Goal: Task Accomplishment & Management: Manage account settings

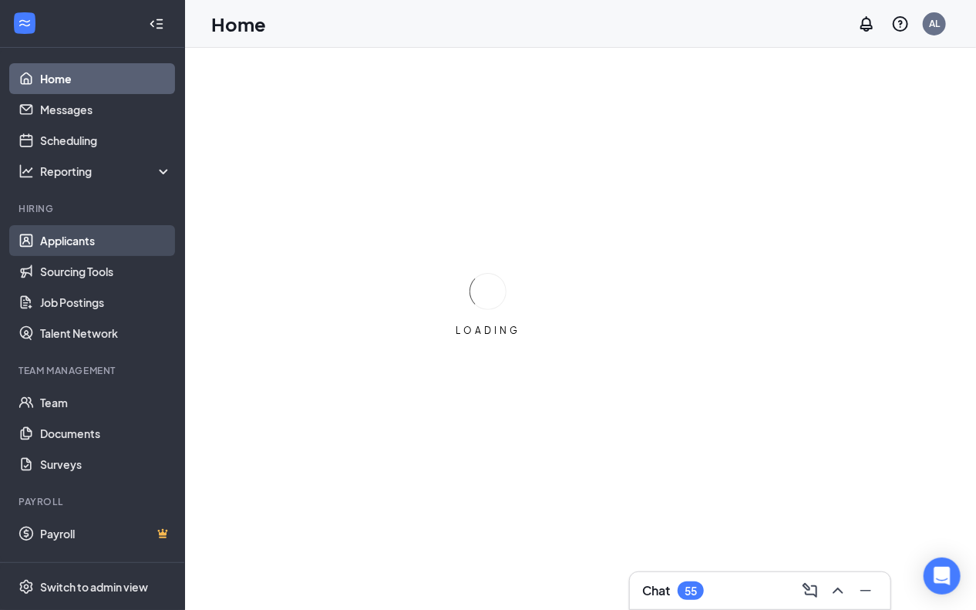
click at [83, 242] on link "Applicants" at bounding box center [106, 240] width 132 height 31
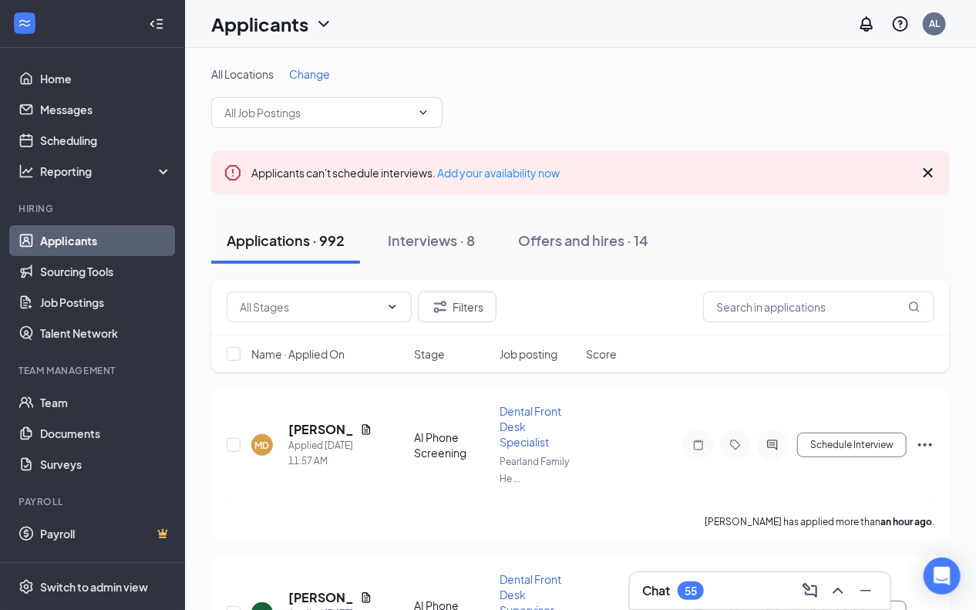
click at [317, 71] on span "Change" at bounding box center [309, 74] width 41 height 14
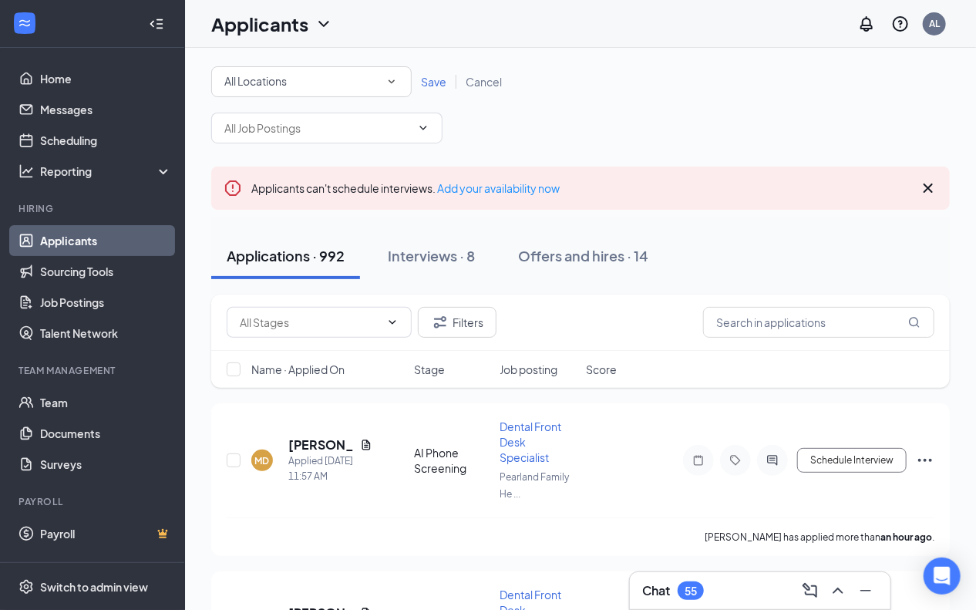
click at [393, 86] on icon "SmallChevronDown" at bounding box center [392, 82] width 14 height 14
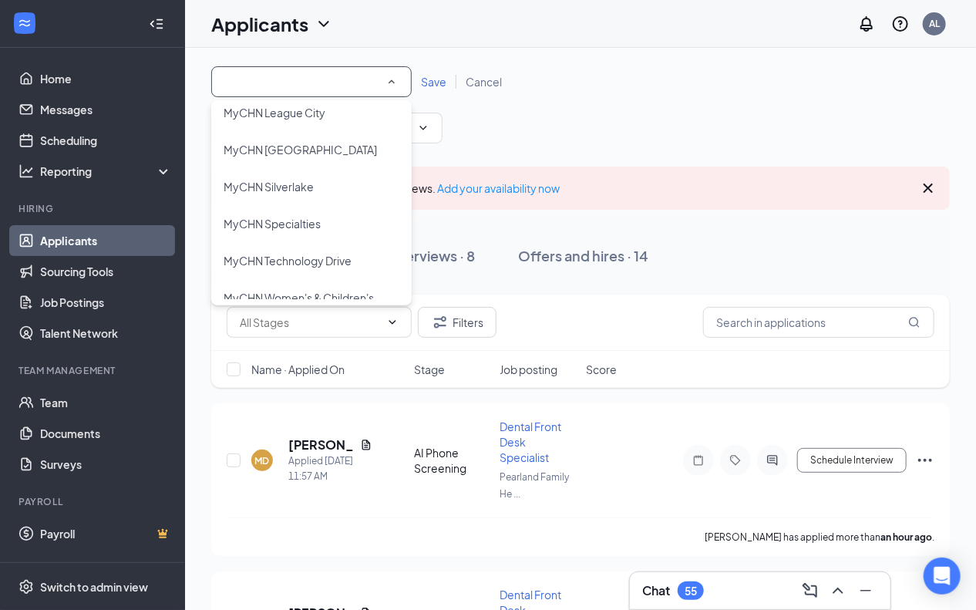
scroll to position [385, 0]
click at [321, 256] on span "MyCHN Technology Drive" at bounding box center [287, 257] width 128 height 14
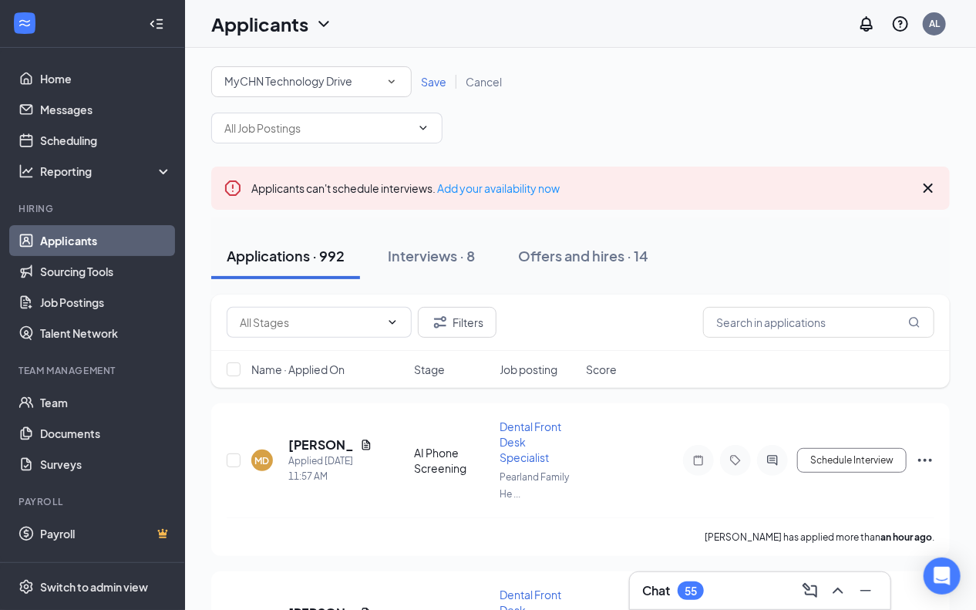
click at [427, 79] on span "Save" at bounding box center [433, 82] width 25 height 14
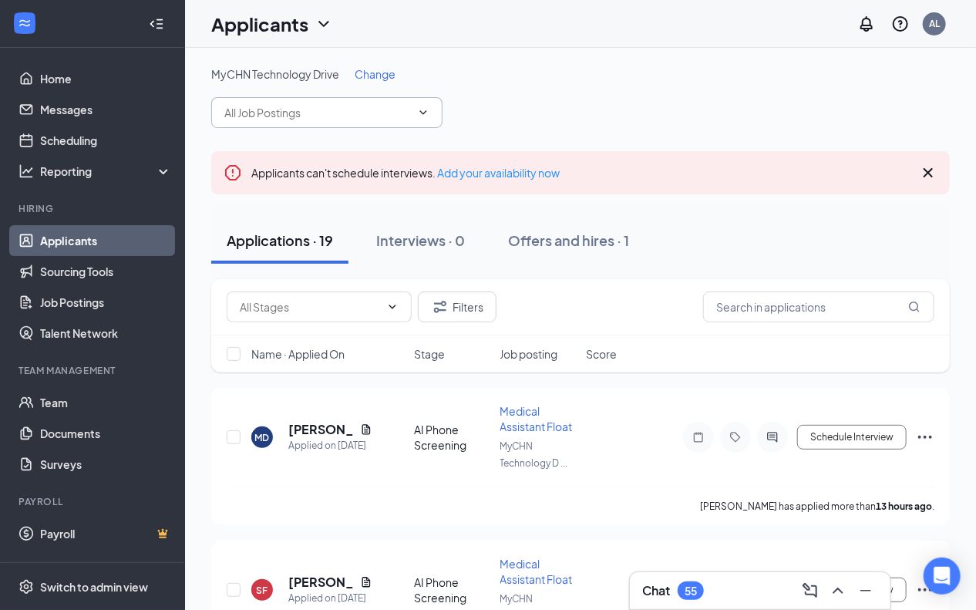
click at [398, 121] on span at bounding box center [326, 112] width 231 height 31
click at [425, 108] on icon "ChevronDown" at bounding box center [423, 112] width 12 height 12
click at [430, 109] on span at bounding box center [326, 112] width 231 height 31
drag, startPoint x: 567, startPoint y: 116, endPoint x: 501, endPoint y: 133, distance: 68.4
click at [567, 116] on div "MyCHN Technology Drive Change" at bounding box center [580, 97] width 738 height 62
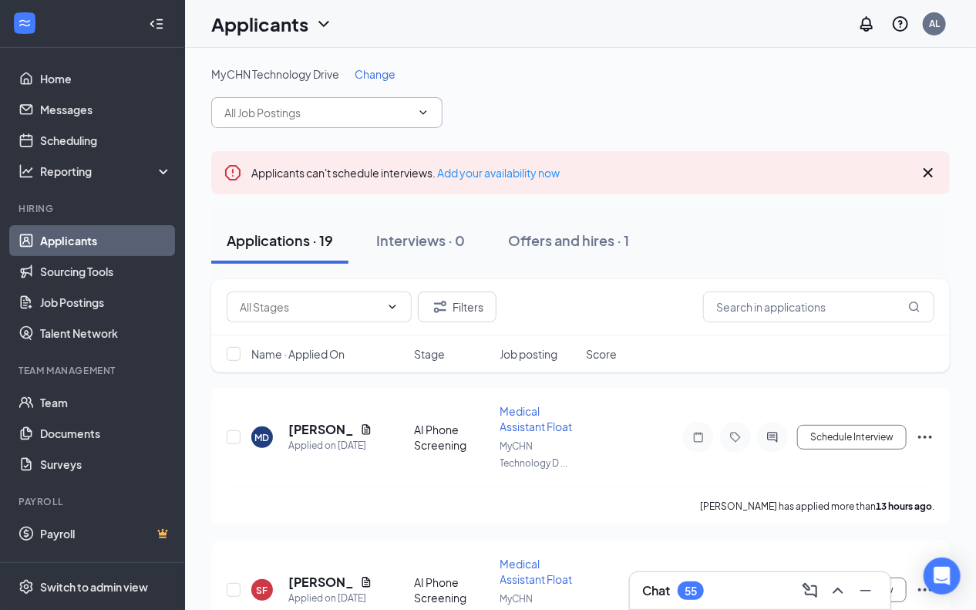
click at [414, 116] on span at bounding box center [421, 112] width 15 height 12
click at [425, 118] on icon "ChevronDown" at bounding box center [423, 112] width 12 height 12
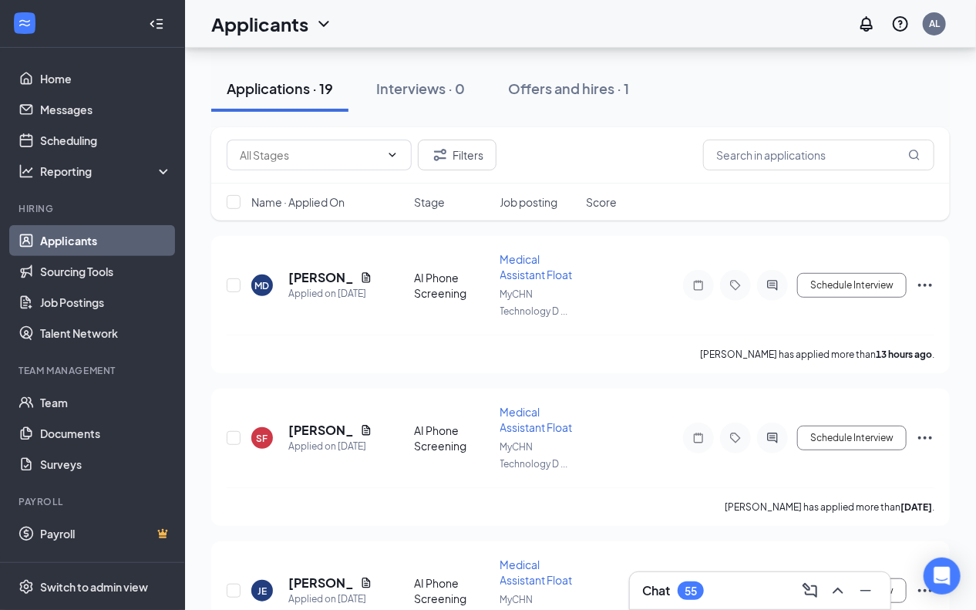
scroll to position [154, 0]
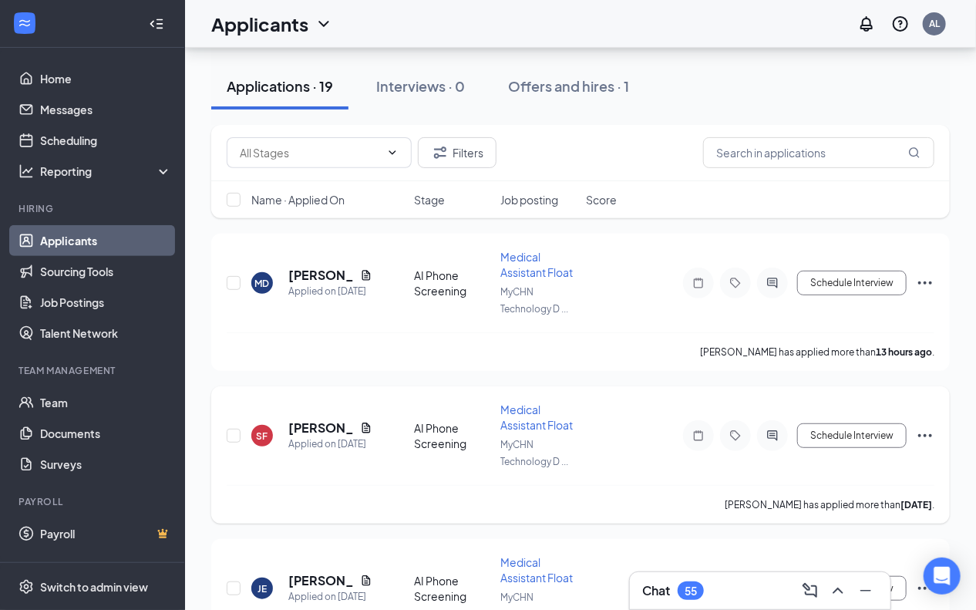
click at [456, 431] on div "AI Phone Screening" at bounding box center [452, 435] width 77 height 31
click at [557, 418] on span "Medical Assistant Float" at bounding box center [536, 416] width 72 height 29
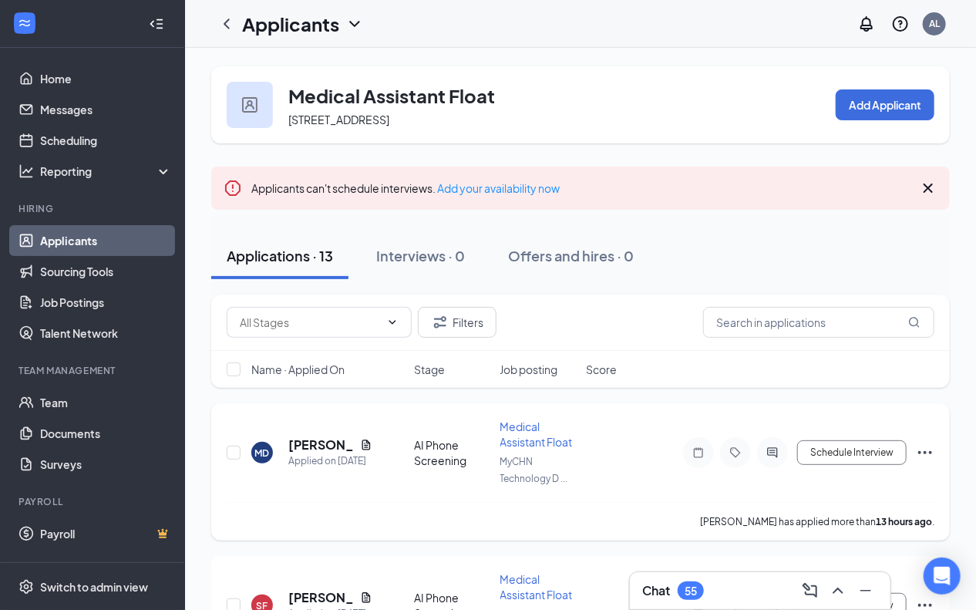
scroll to position [154, 0]
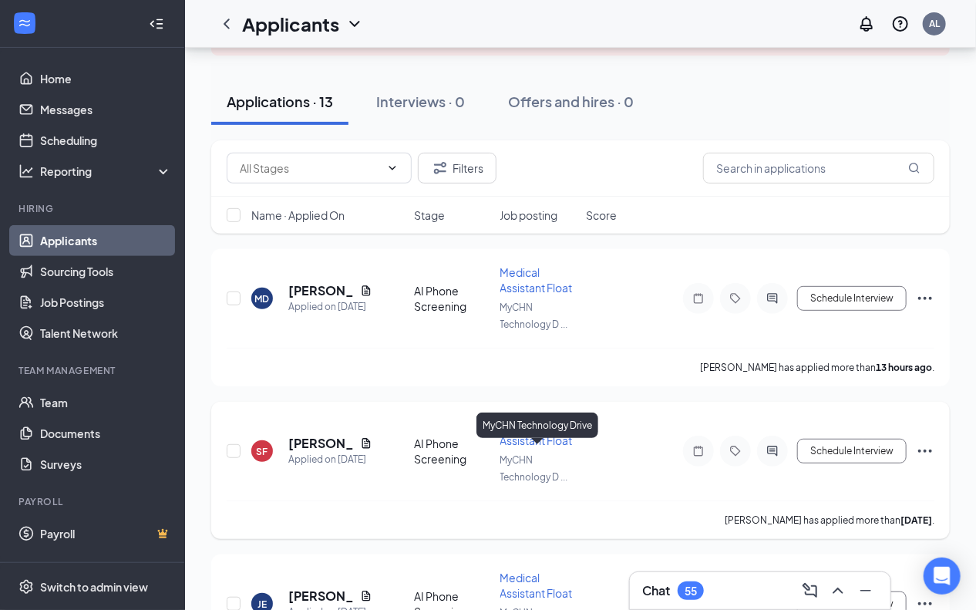
click at [510, 472] on span "MyCHN Technology D ..." at bounding box center [534, 468] width 68 height 29
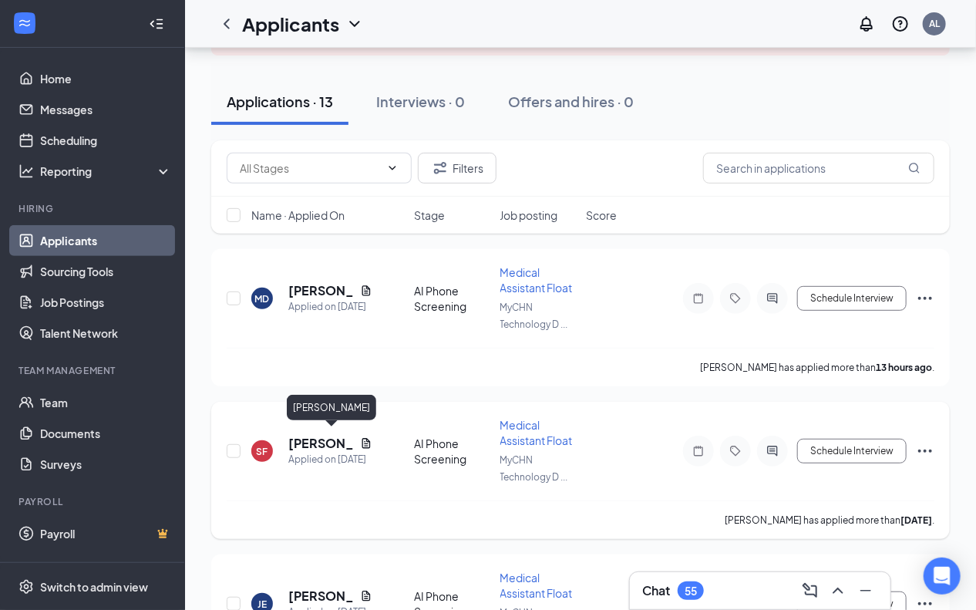
click at [309, 435] on h5 "[PERSON_NAME]" at bounding box center [321, 443] width 66 height 17
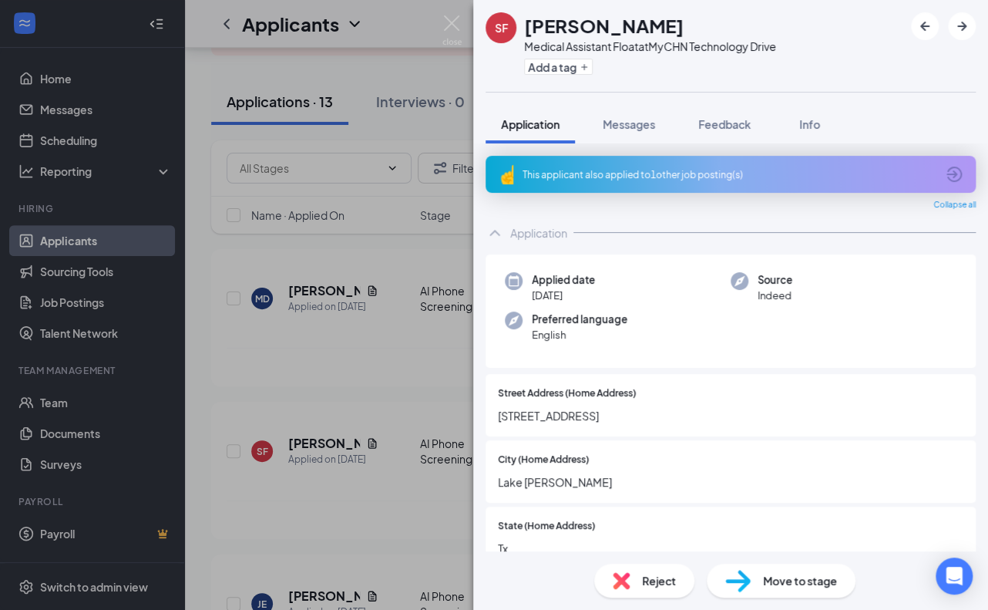
click at [351, 498] on div "SF [PERSON_NAME] Medical Assistant Float at [GEOGRAPHIC_DATA] Add a tag Applica…" at bounding box center [494, 305] width 988 height 610
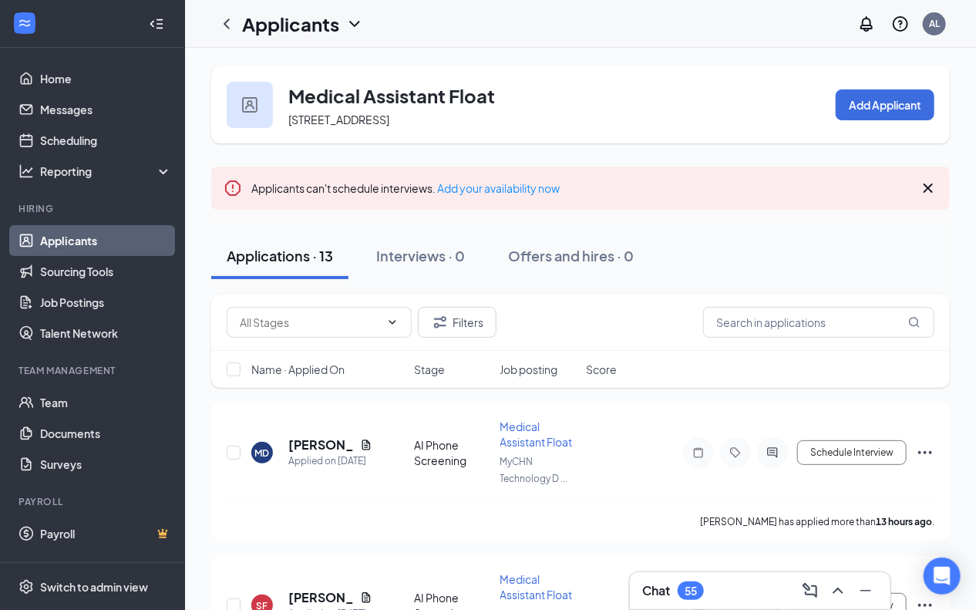
drag, startPoint x: 143, startPoint y: 236, endPoint x: 159, endPoint y: 237, distance: 15.4
click at [143, 236] on link "Applicants" at bounding box center [106, 240] width 132 height 31
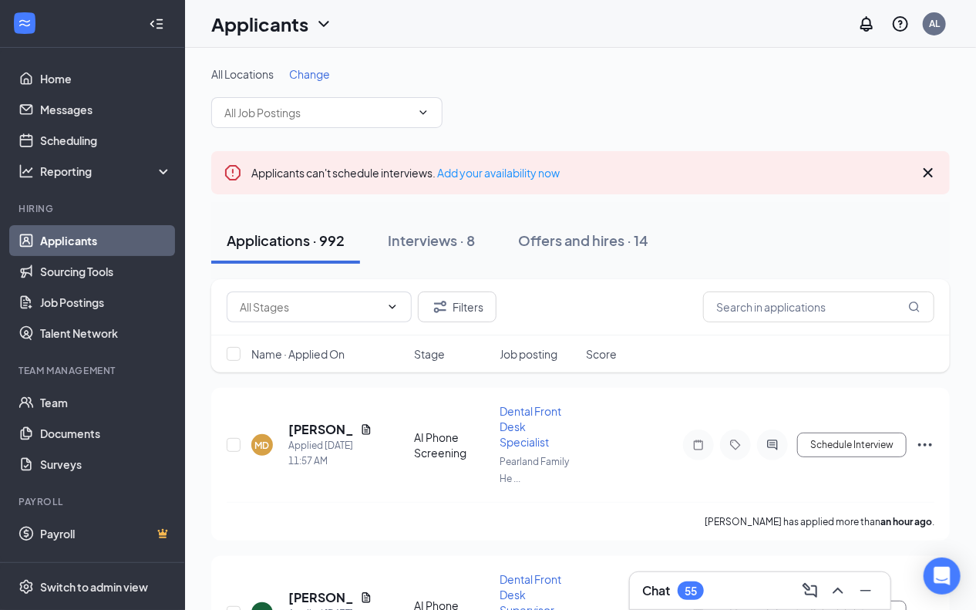
click at [313, 71] on span "Change" at bounding box center [309, 74] width 41 height 14
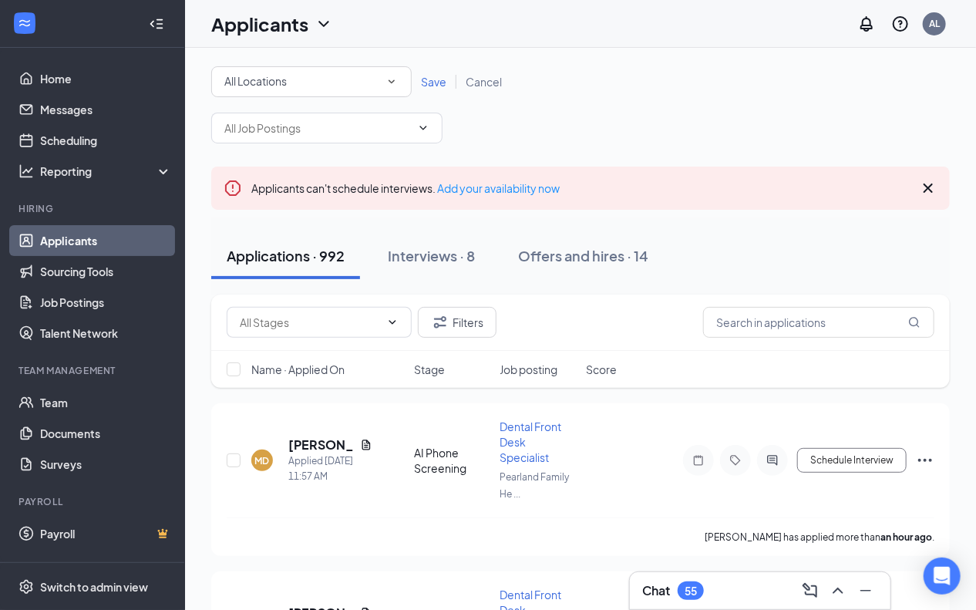
click at [386, 80] on icon "SmallChevronDown" at bounding box center [392, 82] width 14 height 14
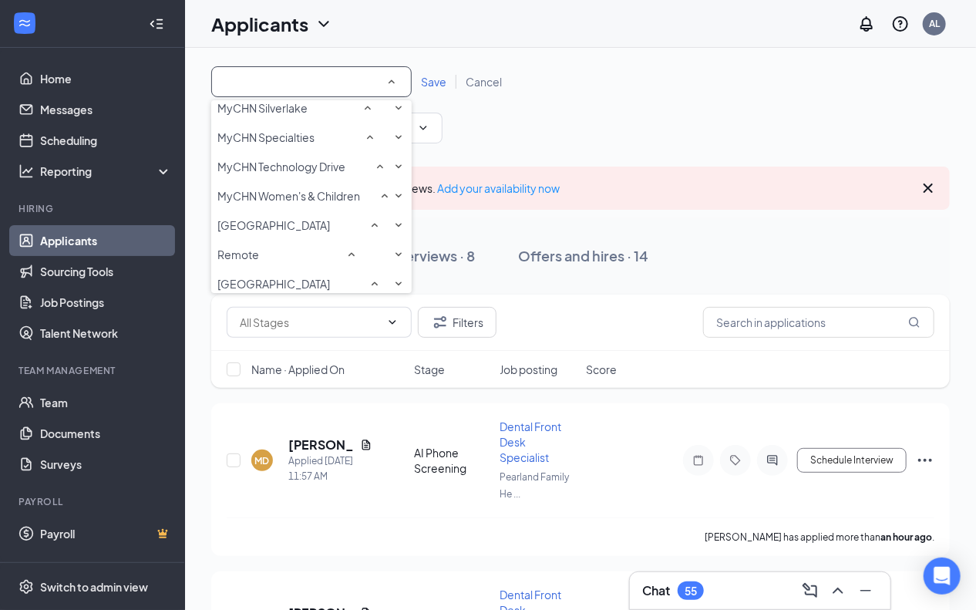
scroll to position [385, 0]
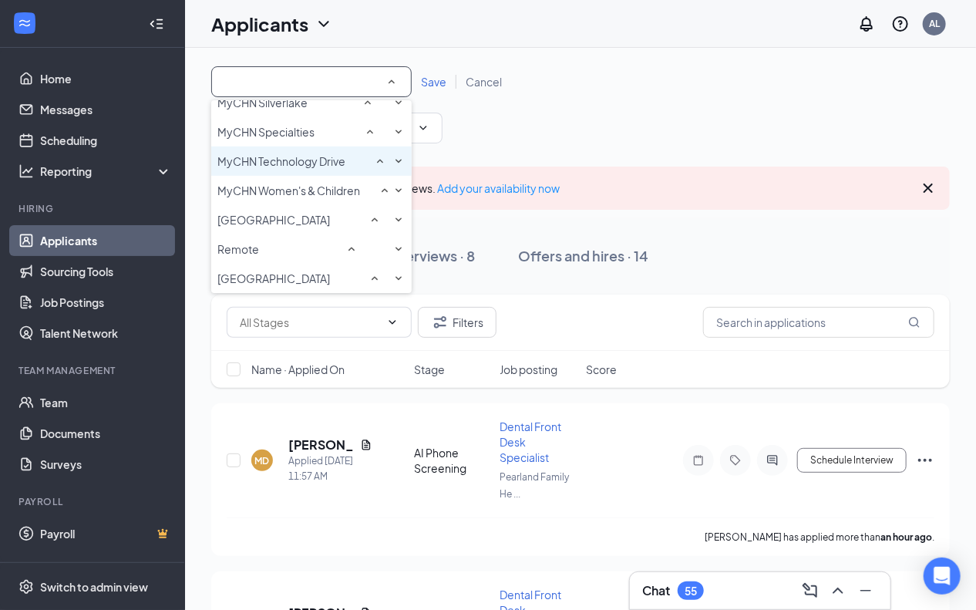
click at [315, 169] on span "MyCHN Technology Drive" at bounding box center [281, 160] width 128 height 15
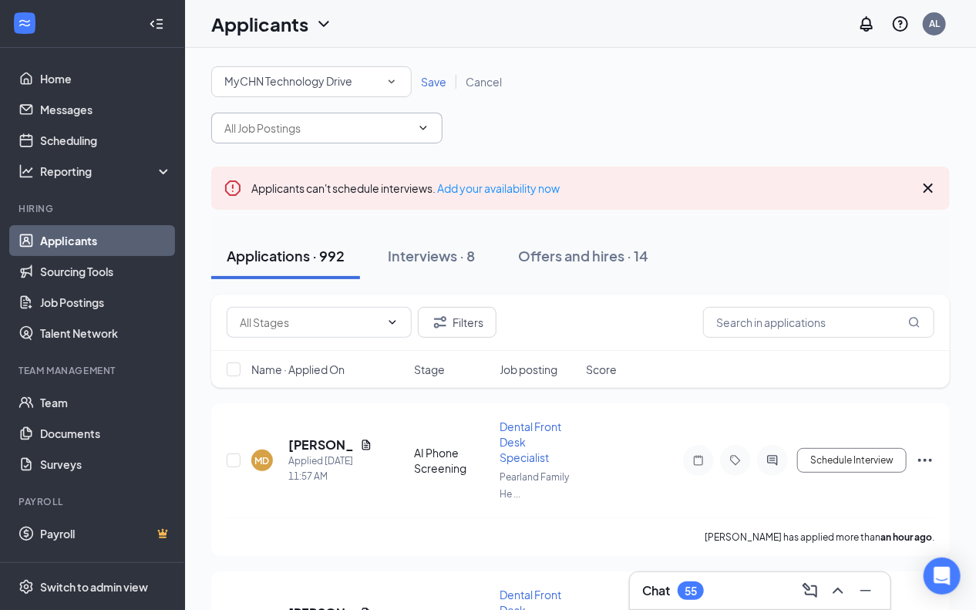
click at [383, 130] on input "text" at bounding box center [317, 127] width 186 height 17
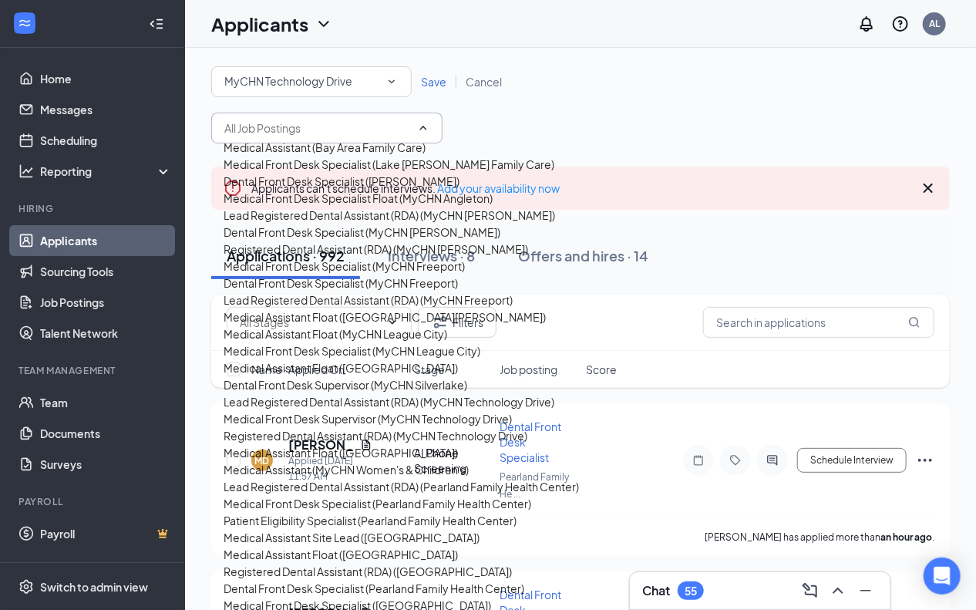
scroll to position [77, 0]
click at [432, 86] on span "Save" at bounding box center [433, 82] width 25 height 14
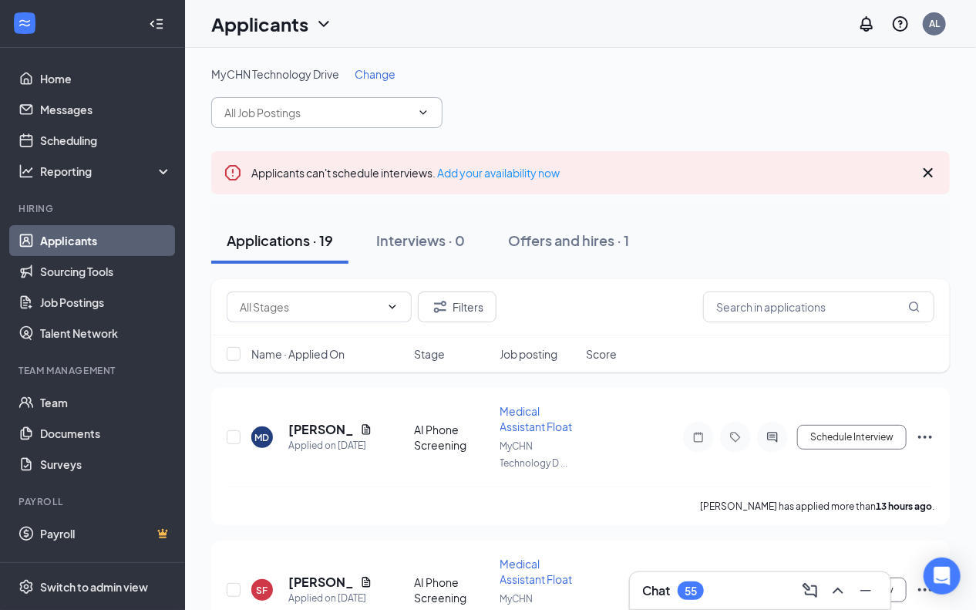
click at [418, 119] on span "Lead Registered Dental Assistant (RDA) (MyCHN Technology Drive) Medical Front D…" at bounding box center [326, 112] width 231 height 31
click at [499, 106] on div "MyCHN Technology Drive Change Lead Registered Dental Assistant (RDA) (MyCHN Tec…" at bounding box center [580, 97] width 738 height 62
click at [428, 108] on icon "ChevronDown" at bounding box center [423, 112] width 12 height 12
click at [428, 105] on span "Lead Registered Dental Assistant (RDA) (MyCHN Technology Drive) Medical Front D…" at bounding box center [326, 112] width 231 height 31
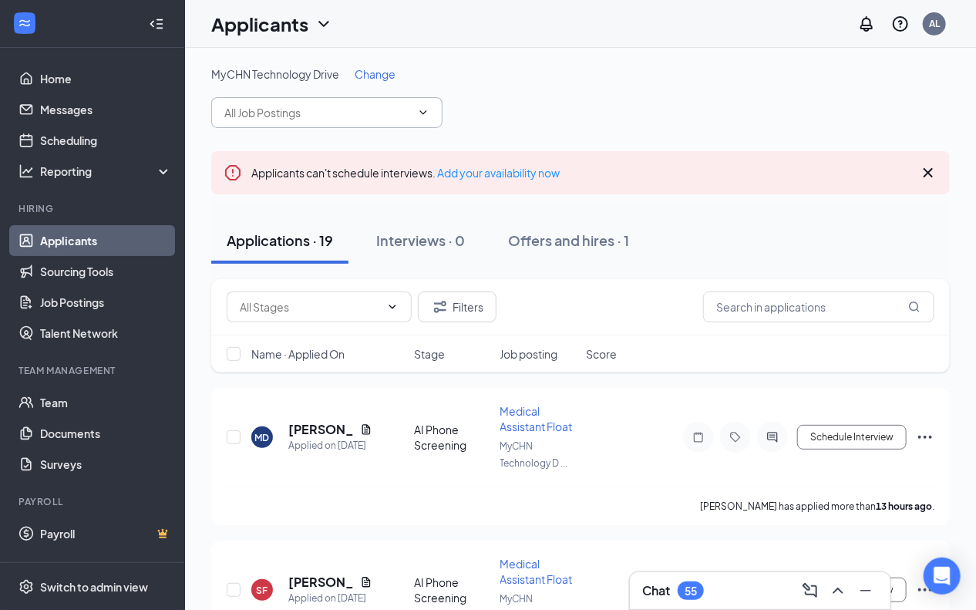
click at [431, 105] on span "Lead Registered Dental Assistant (RDA) (MyCHN Technology Drive) Medical Front D…" at bounding box center [326, 112] width 231 height 31
click at [432, 105] on span "Lead Registered Dental Assistant (RDA) (MyCHN Technology Drive) Medical Front D…" at bounding box center [326, 112] width 231 height 31
click at [434, 101] on span "Lead Registered Dental Assistant (RDA) (MyCHN Technology Drive) Medical Front D…" at bounding box center [326, 112] width 231 height 31
click at [429, 99] on span "Lead Registered Dental Assistant (RDA) (MyCHN Technology Drive) Medical Front D…" at bounding box center [326, 112] width 231 height 31
click at [428, 99] on span "Lead Registered Dental Assistant (RDA) (MyCHN Technology Drive) Medical Front D…" at bounding box center [326, 112] width 231 height 31
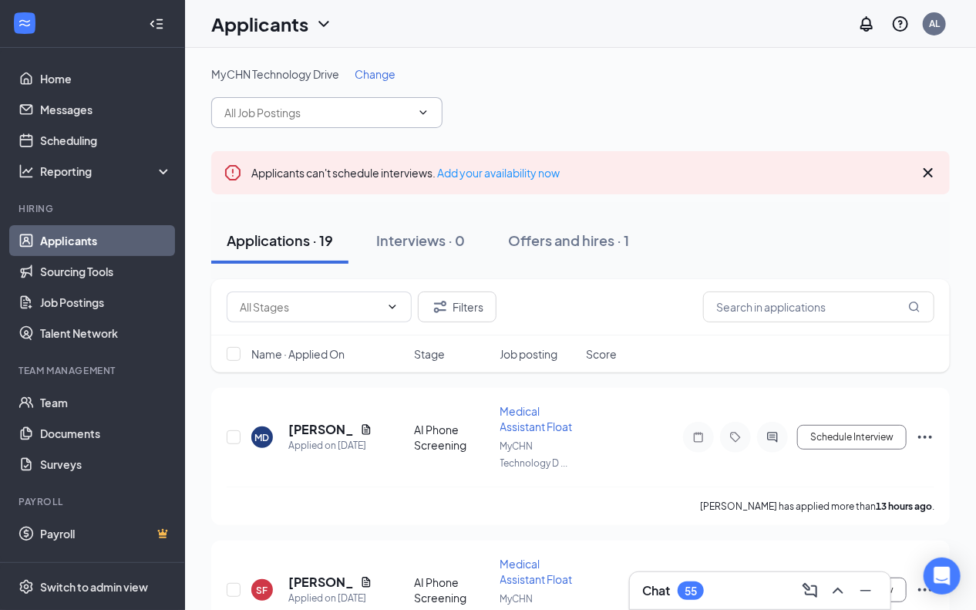
click at [927, 170] on icon "Cross" at bounding box center [927, 172] width 9 height 9
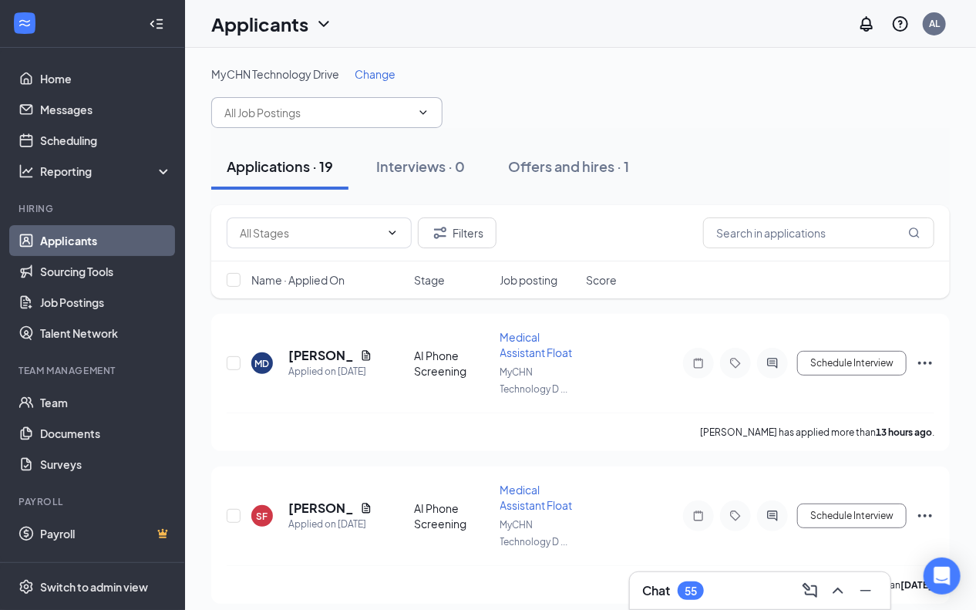
click at [428, 114] on icon "ChevronDown" at bounding box center [423, 112] width 12 height 12
click at [324, 116] on input "text" at bounding box center [317, 112] width 186 height 17
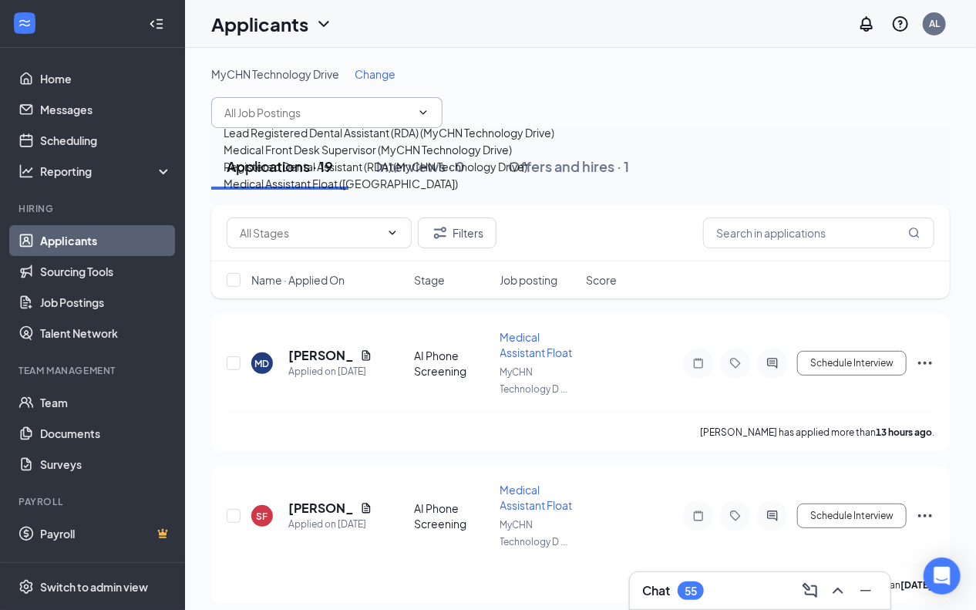
drag, startPoint x: 560, startPoint y: 104, endPoint x: 295, endPoint y: 109, distance: 265.1
click at [559, 103] on div "MyCHN Technology Drive Change Lead Registered Dental Assistant (RDA) (MyCHN Tec…" at bounding box center [580, 97] width 738 height 62
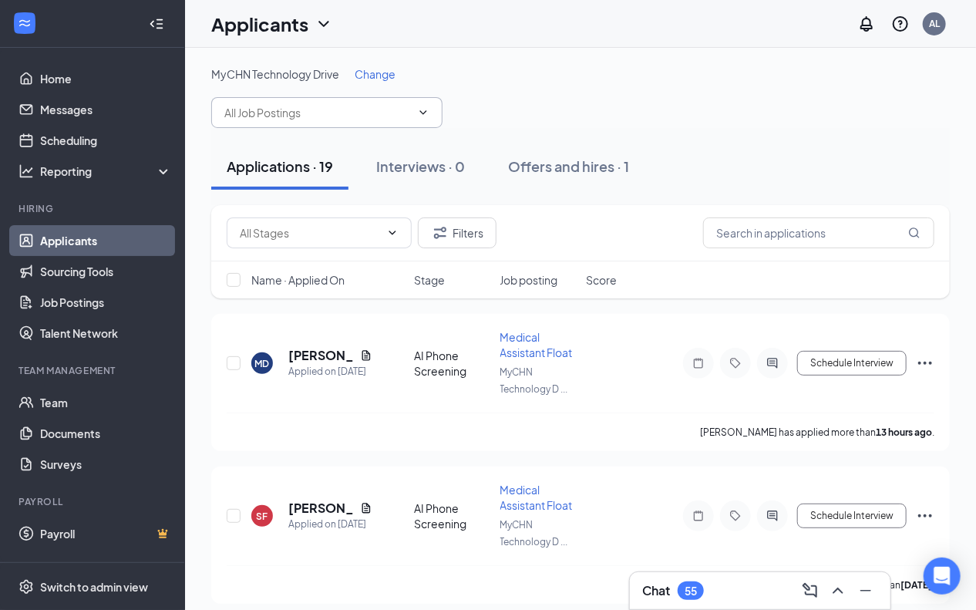
click at [341, 113] on input "text" at bounding box center [317, 112] width 186 height 17
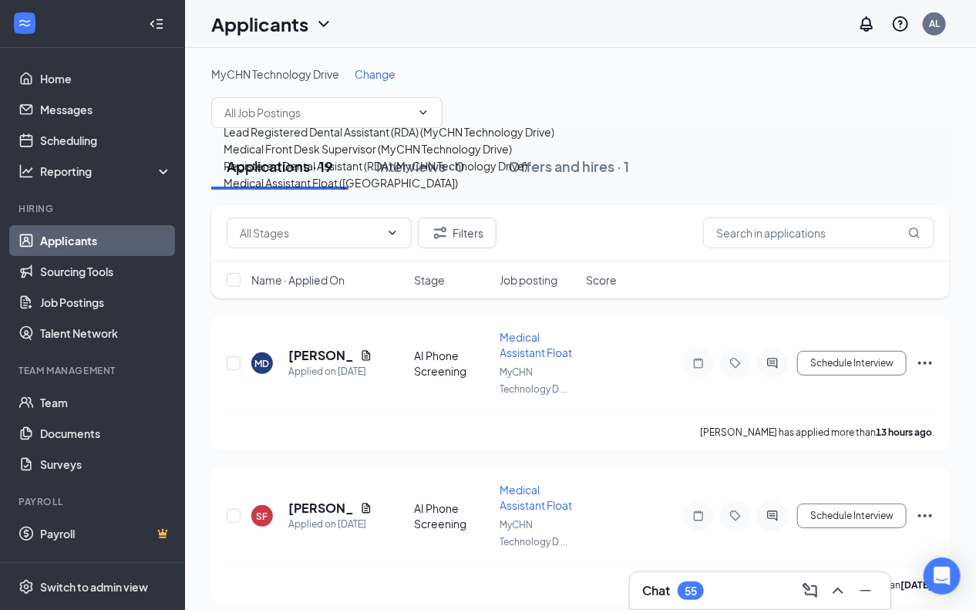
click at [555, 104] on div "MyCHN Technology Drive Change Lead Registered Dental Assistant (RDA) (MyCHN Tec…" at bounding box center [580, 97] width 738 height 62
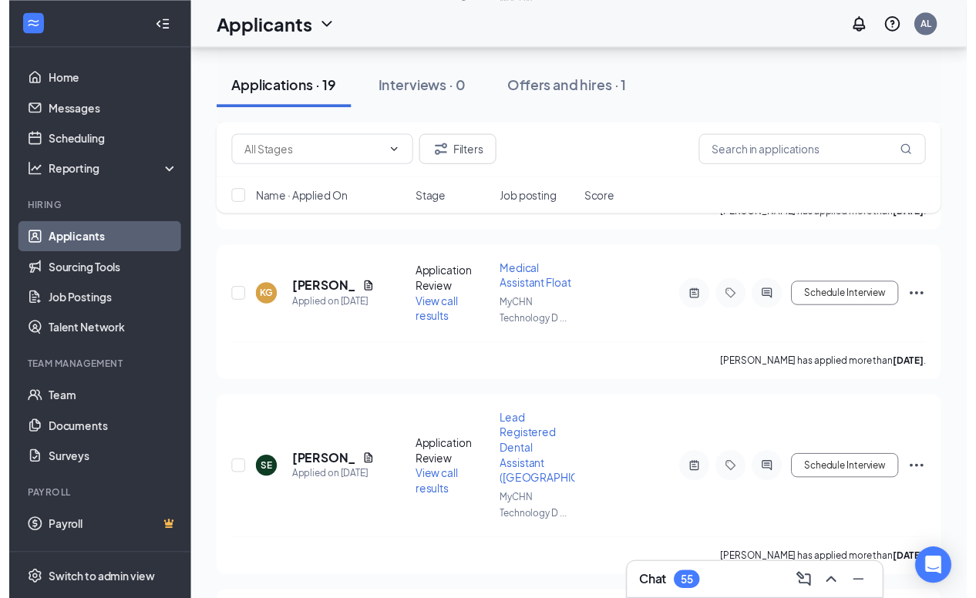
scroll to position [1387, 0]
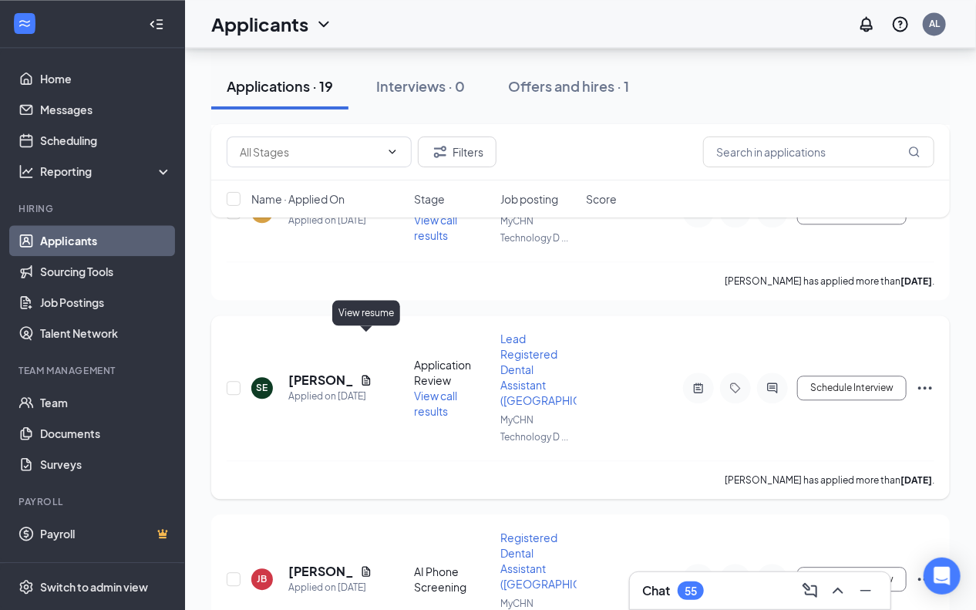
click at [366, 374] on icon "Document" at bounding box center [366, 380] width 12 height 12
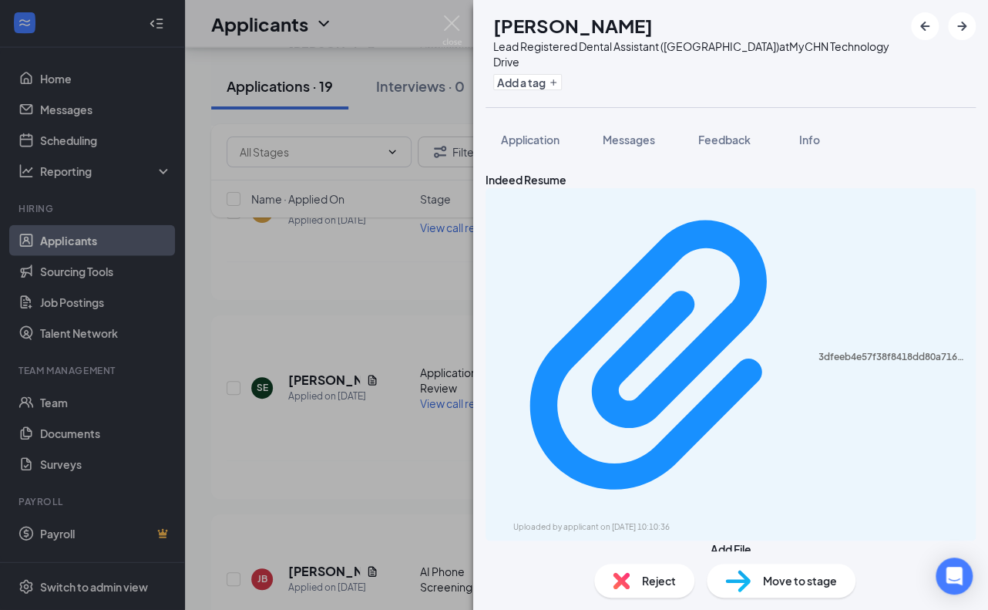
click at [630, 234] on div "Indeed Resume 3dfeeb4e57f38f8418dd80a716dd3c21.pdf Uploaded by applicant on [DA…" at bounding box center [730, 355] width 490 height 369
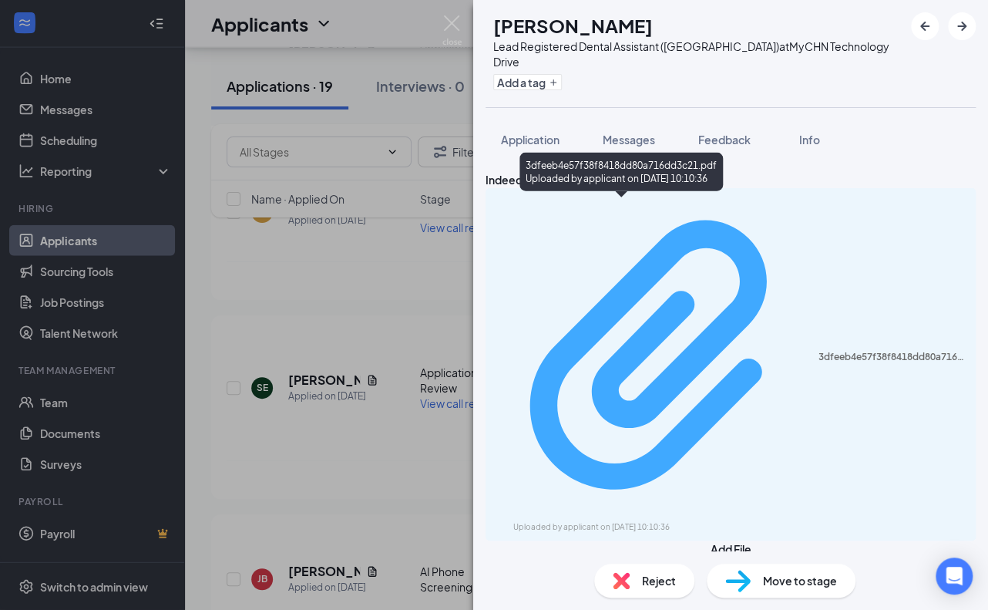
click at [818, 351] on div "3dfeeb4e57f38f8418dd80a716dd3c21.pdf" at bounding box center [892, 357] width 148 height 12
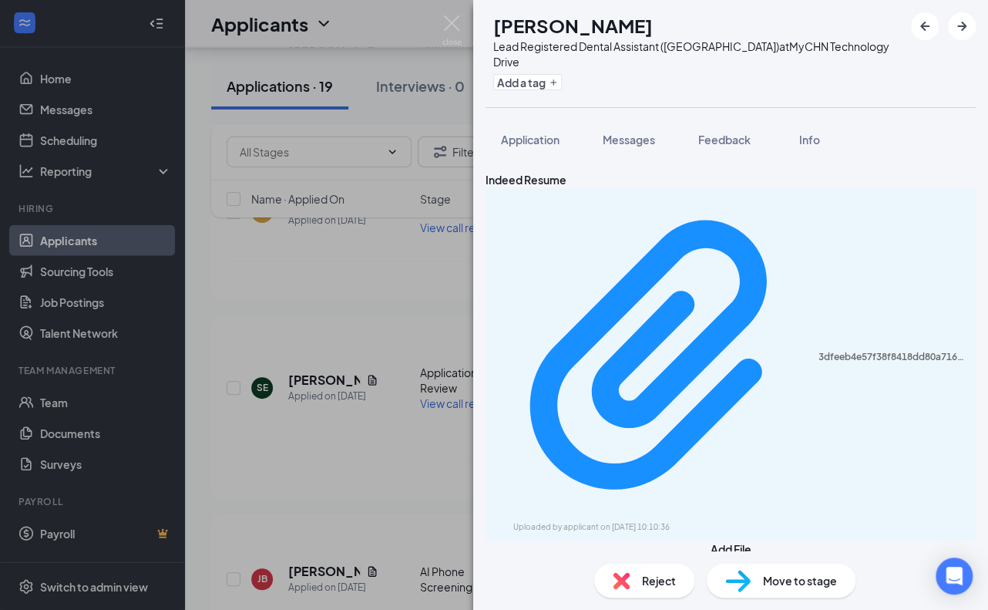
drag, startPoint x: 385, startPoint y: 420, endPoint x: 225, endPoint y: 422, distance: 160.3
click at [386, 420] on div "SE [PERSON_NAME] Lead Registered Dental Assistant (RDA) at [GEOGRAPHIC_DATA] Ad…" at bounding box center [494, 305] width 988 height 610
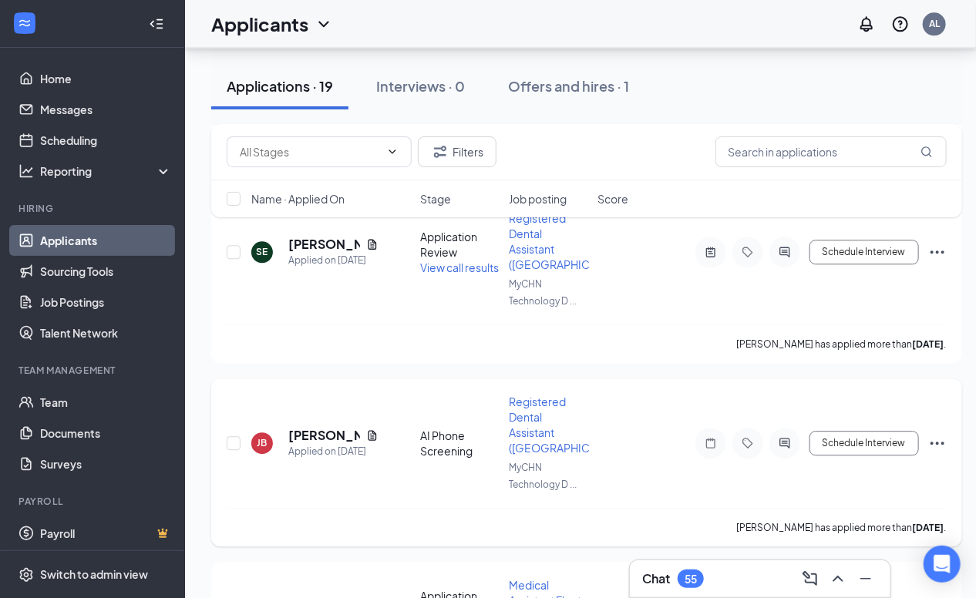
scroll to position [1541, 0]
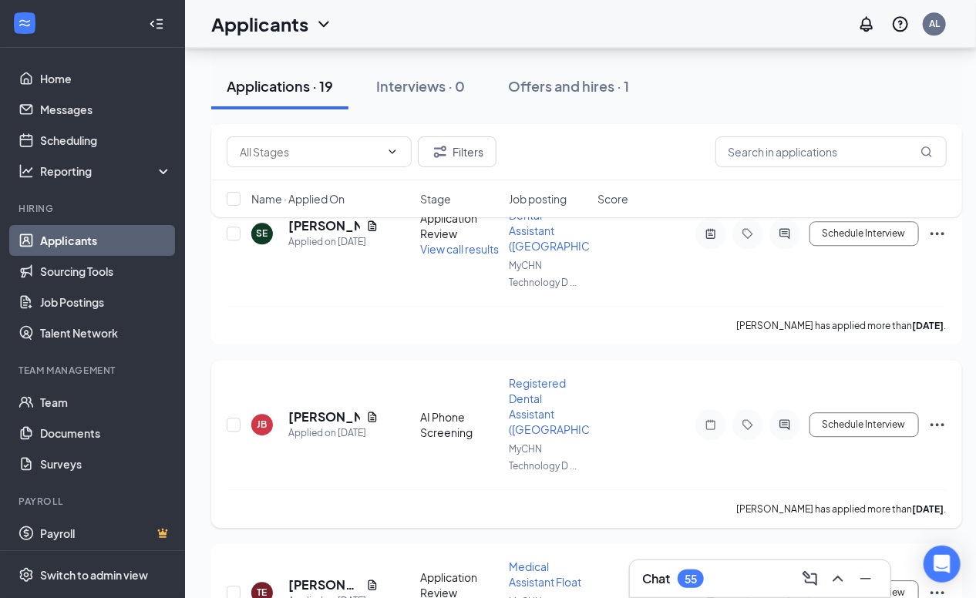
click at [543, 376] on span "Registered Dental Assistant ([GEOGRAPHIC_DATA])" at bounding box center [568, 406] width 119 height 60
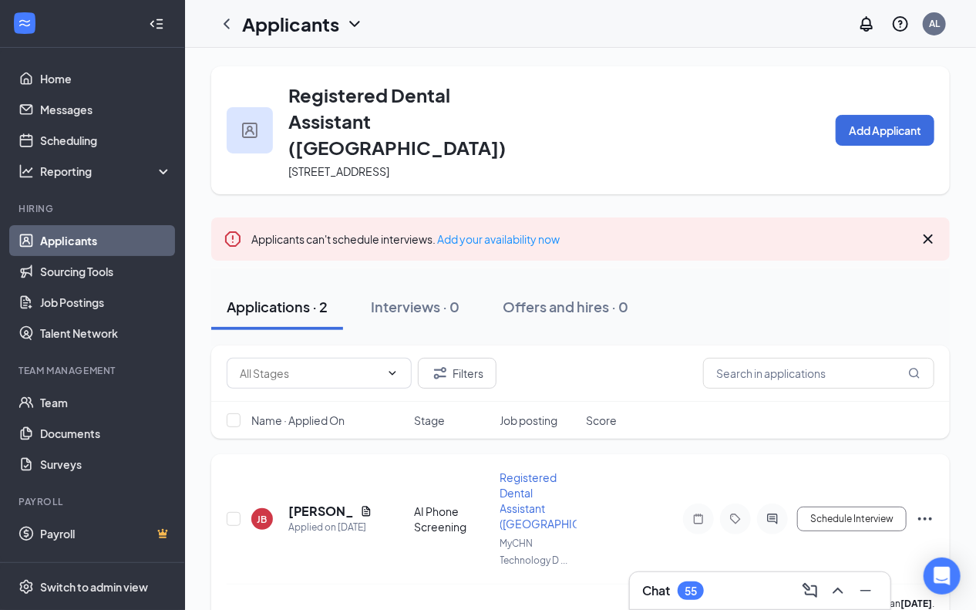
click at [523, 479] on span "Registered Dental Assistant ([GEOGRAPHIC_DATA])" at bounding box center [559, 500] width 119 height 60
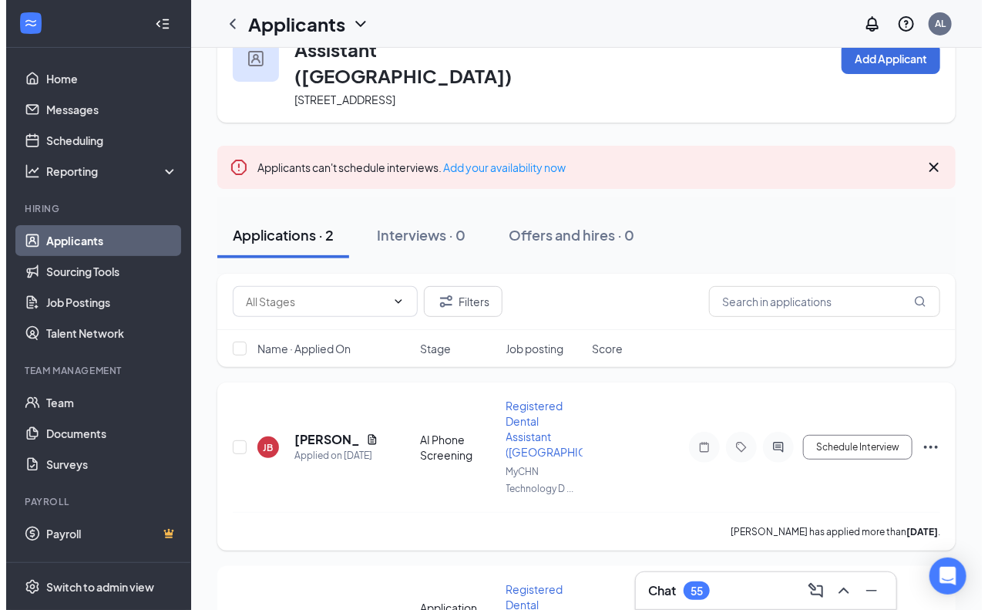
scroll to position [150, 0]
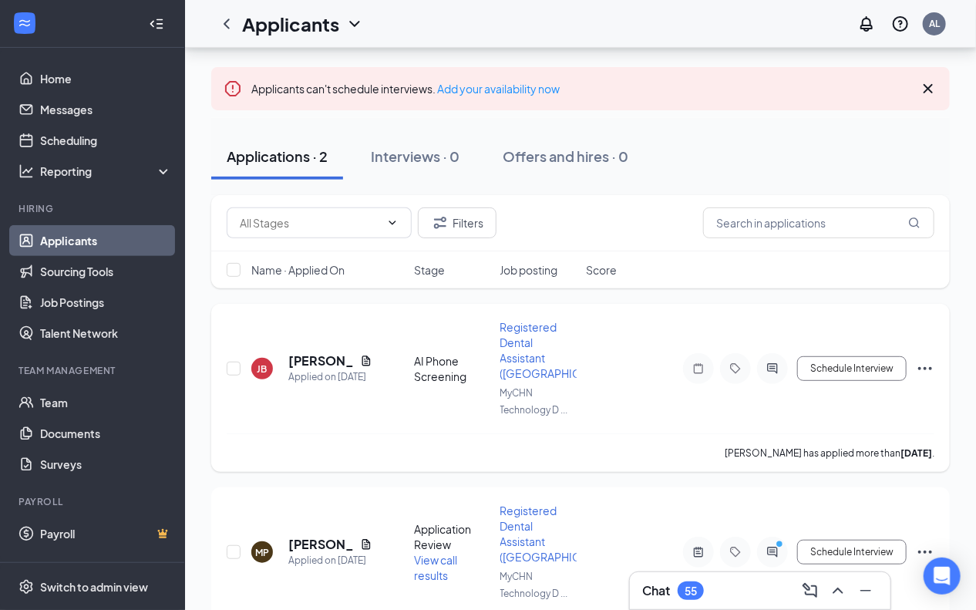
click at [513, 320] on span "Registered Dental Assistant ([GEOGRAPHIC_DATA])" at bounding box center [559, 350] width 119 height 60
click at [369, 354] on icon "Document" at bounding box center [366, 360] width 12 height 12
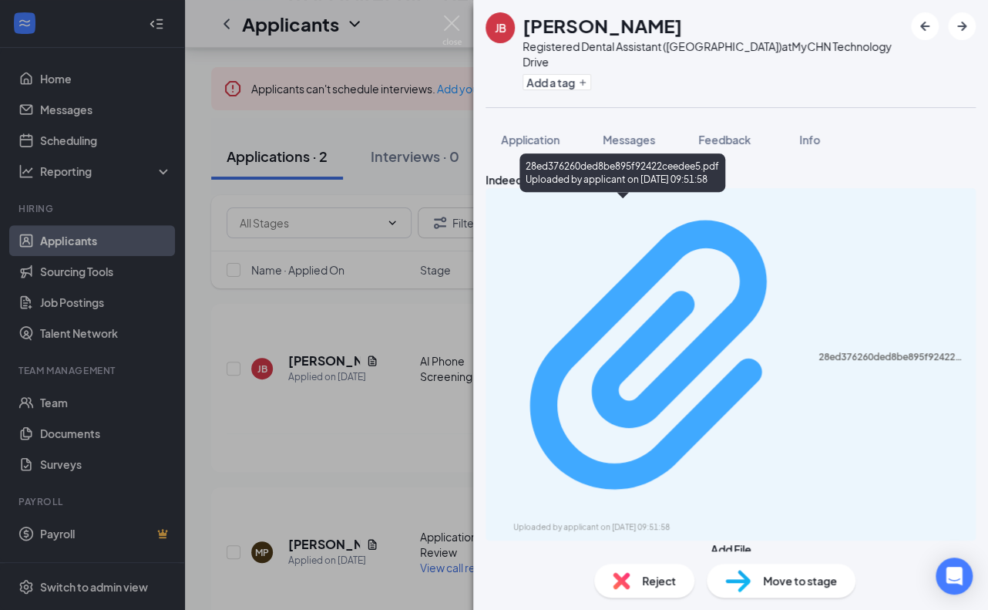
click at [631, 521] on div "Uploaded by applicant on [DATE] 09:51:58" at bounding box center [628, 527] width 231 height 12
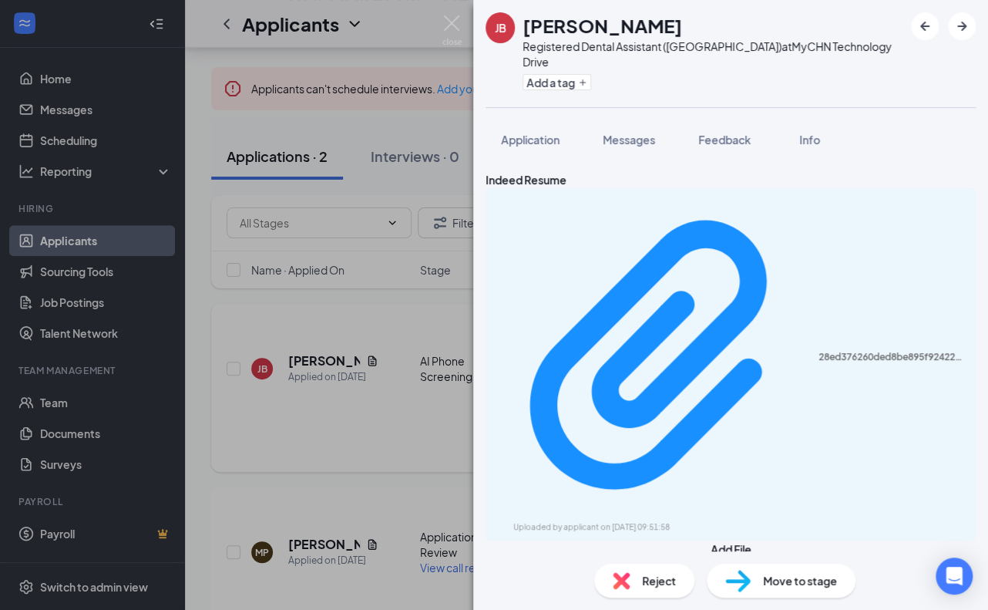
click at [311, 418] on div "[PERSON_NAME] Registered Dental Assistant (RDA) at [GEOGRAPHIC_DATA] Add a tag …" at bounding box center [494, 305] width 988 height 610
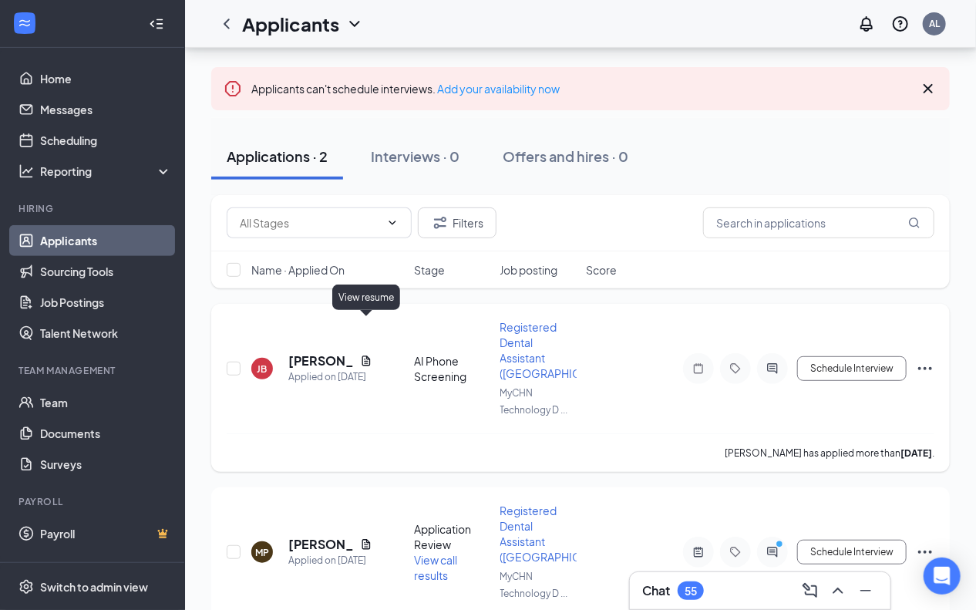
click at [366, 354] on icon "Document" at bounding box center [366, 360] width 12 height 12
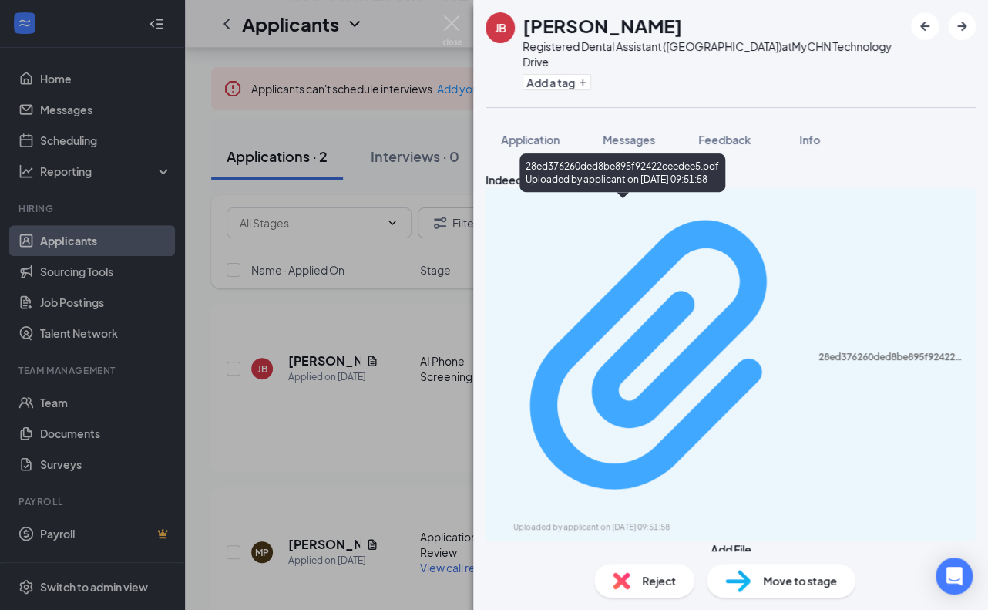
click at [744, 521] on div "Uploaded by applicant on [DATE] 09:51:58" at bounding box center [628, 527] width 231 height 12
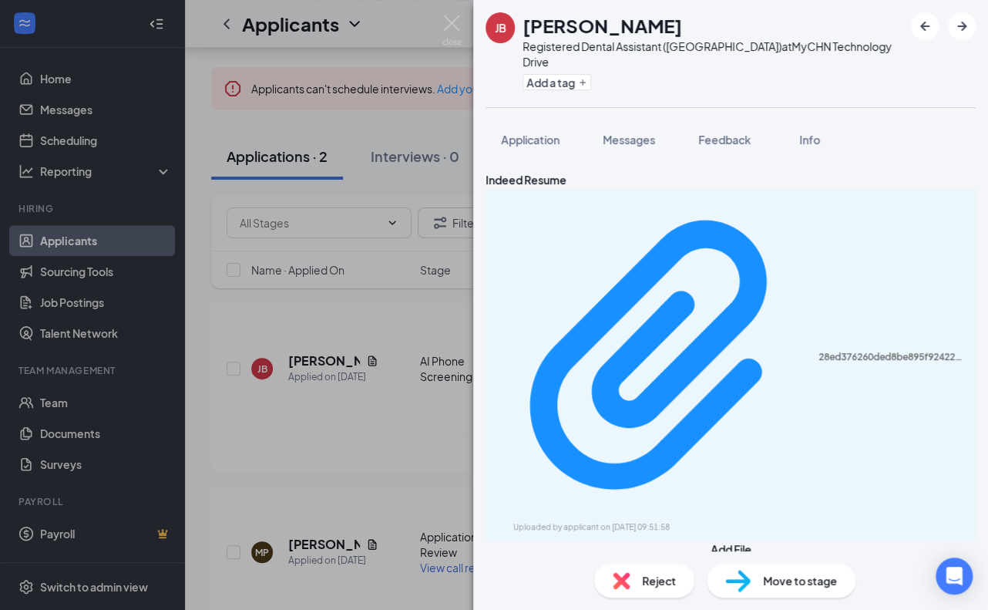
click at [669, 576] on span "Reject" at bounding box center [659, 580] width 34 height 17
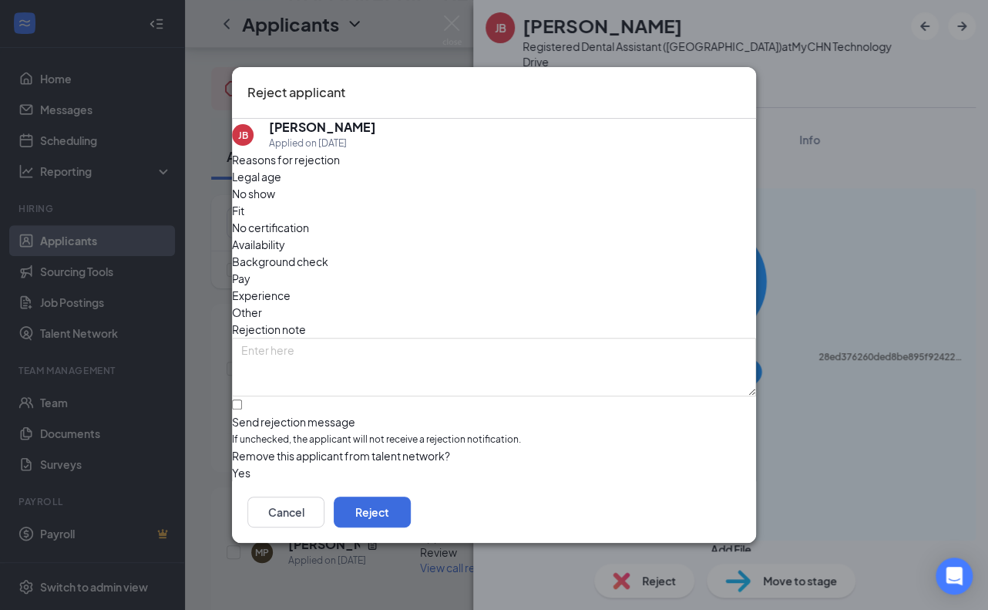
click at [291, 287] on span "Experience" at bounding box center [261, 295] width 59 height 17
drag, startPoint x: 714, startPoint y: 512, endPoint x: 703, endPoint y: 509, distance: 11.0
click at [411, 512] on button "Reject" at bounding box center [372, 511] width 77 height 31
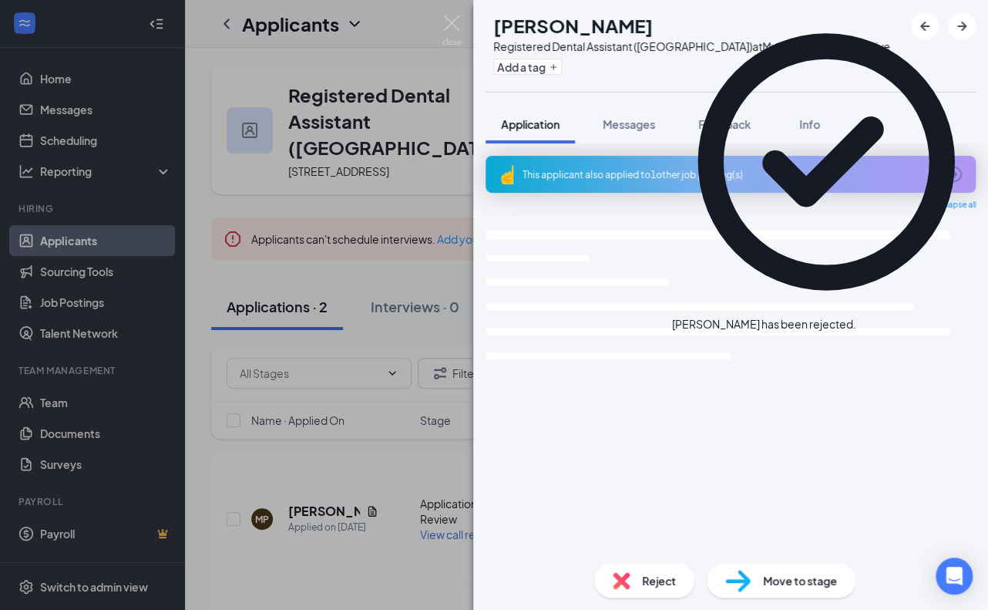
click at [225, 415] on div "MP [PERSON_NAME] Registered Dental Assistant (RDA) at [GEOGRAPHIC_DATA] Add a t…" at bounding box center [494, 305] width 988 height 610
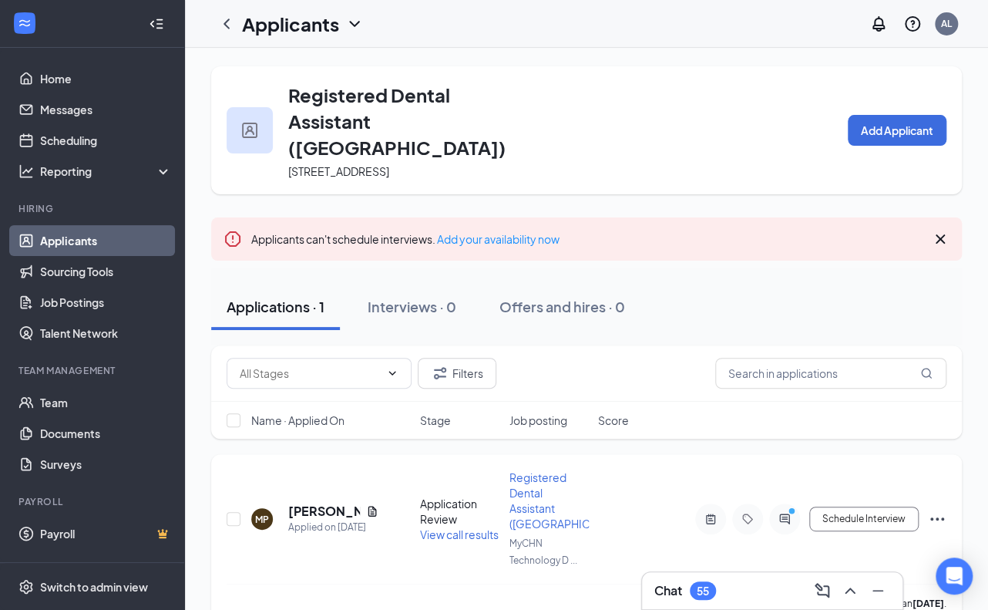
click at [519, 470] on span "Registered Dental Assistant ([GEOGRAPHIC_DATA])" at bounding box center [568, 500] width 119 height 60
click at [540, 470] on span "Registered Dental Assistant ([GEOGRAPHIC_DATA])" at bounding box center [568, 500] width 119 height 60
click at [533, 470] on span "Registered Dental Assistant ([GEOGRAPHIC_DATA])" at bounding box center [568, 500] width 119 height 60
click at [375, 506] on icon "Document" at bounding box center [372, 511] width 8 height 10
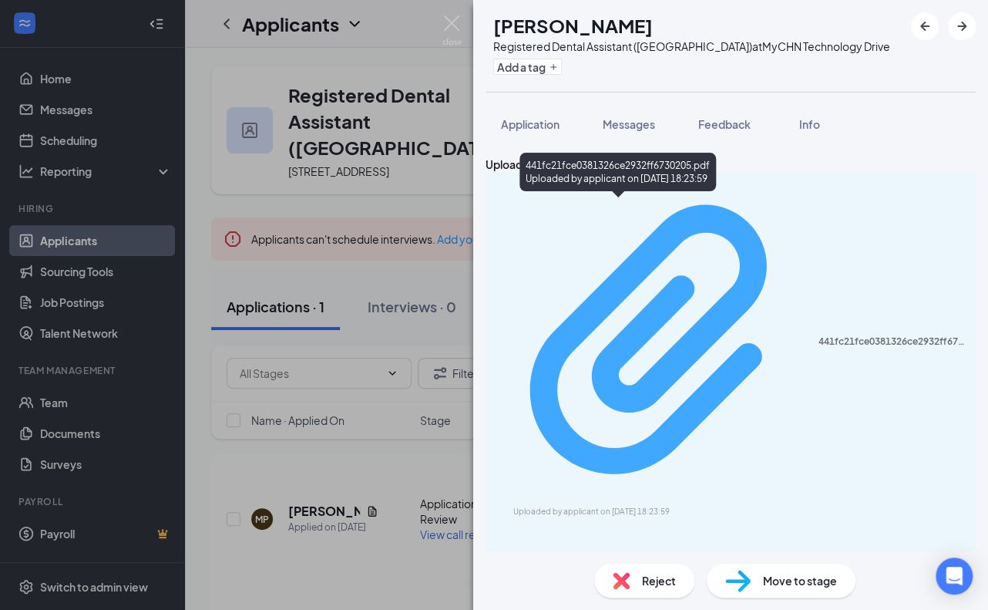
click at [619, 506] on div "Uploaded by applicant on [DATE] 18:23:59" at bounding box center [628, 512] width 231 height 12
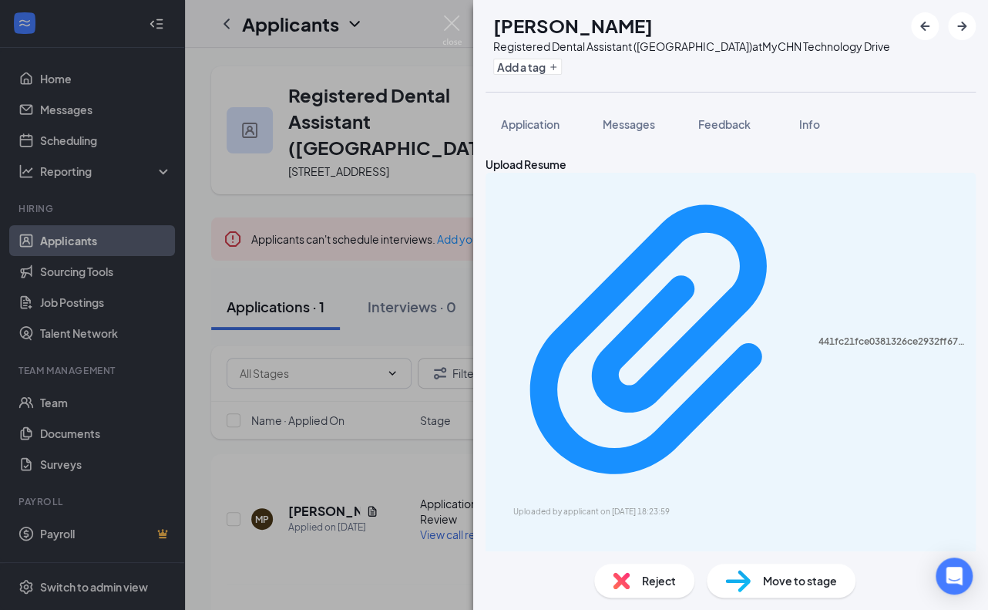
click at [637, 597] on div "Reject Move to stage" at bounding box center [730, 580] width 515 height 59
click at [637, 590] on div "Reject" at bounding box center [644, 580] width 100 height 34
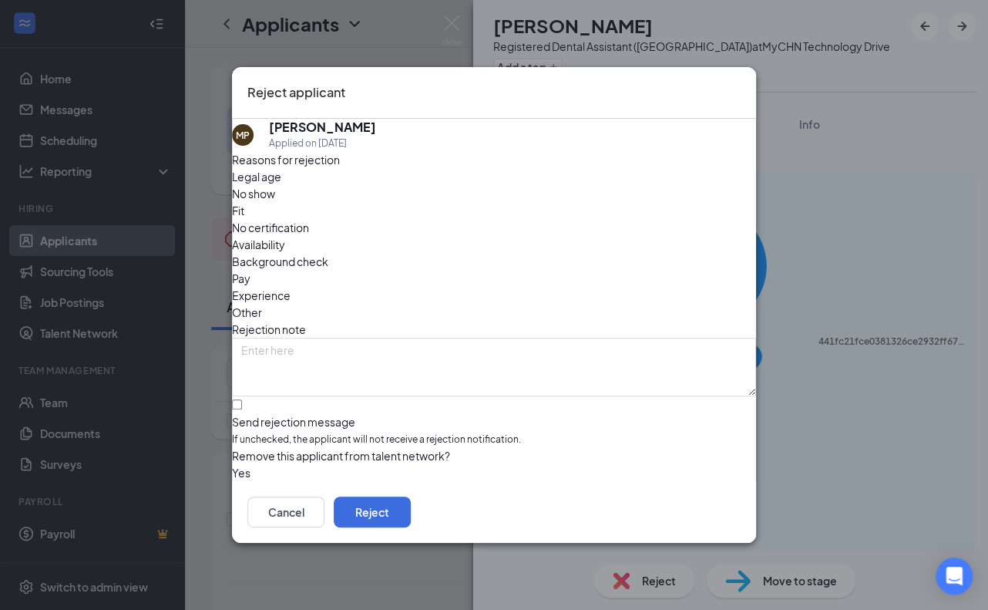
click at [291, 287] on span "Experience" at bounding box center [261, 295] width 59 height 17
click at [411, 520] on button "Reject" at bounding box center [372, 511] width 77 height 31
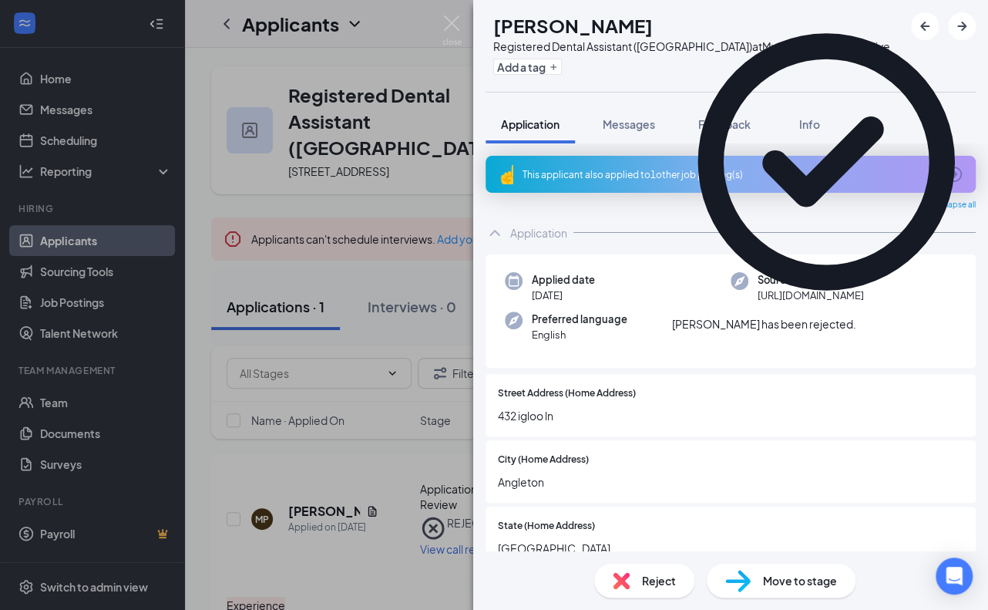
click at [856, 316] on icon "Cross" at bounding box center [856, 316] width 0 height 0
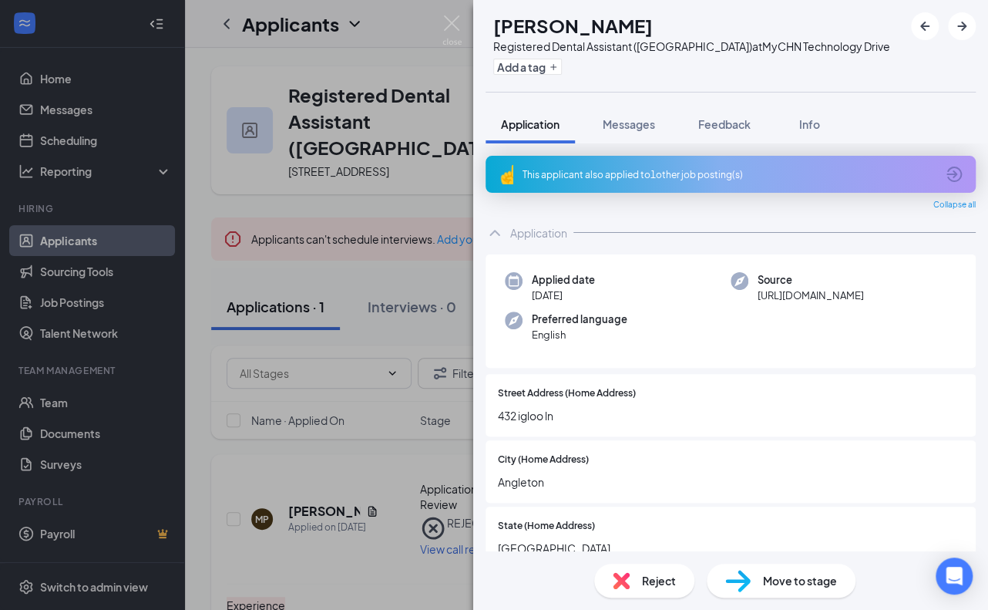
drag, startPoint x: 231, startPoint y: 432, endPoint x: 281, endPoint y: 443, distance: 50.7
click at [231, 432] on div "MP [PERSON_NAME] Registered Dental Assistant (RDA) at [GEOGRAPHIC_DATA] Add a t…" at bounding box center [494, 305] width 988 height 610
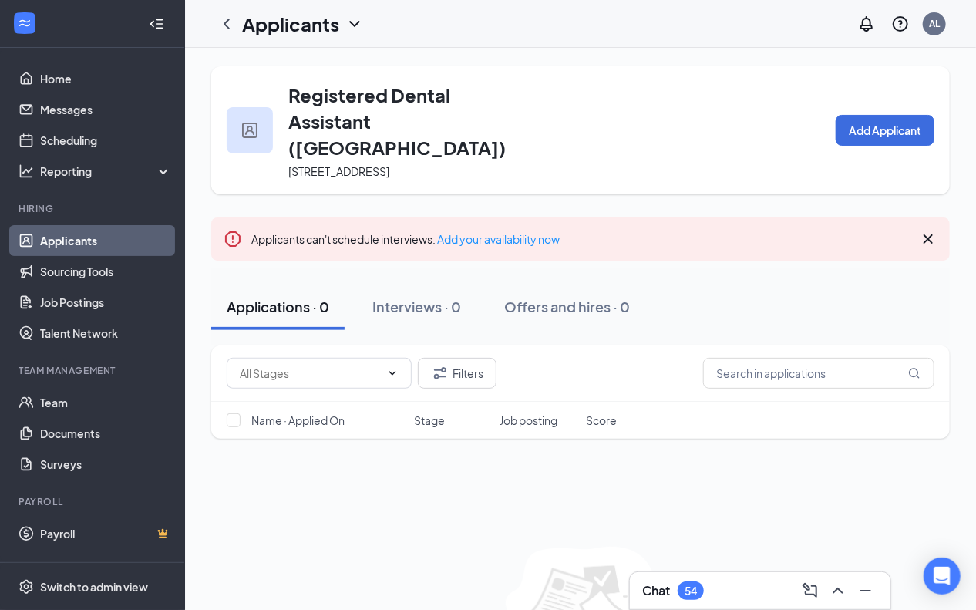
click at [94, 233] on link "Applicants" at bounding box center [106, 240] width 132 height 31
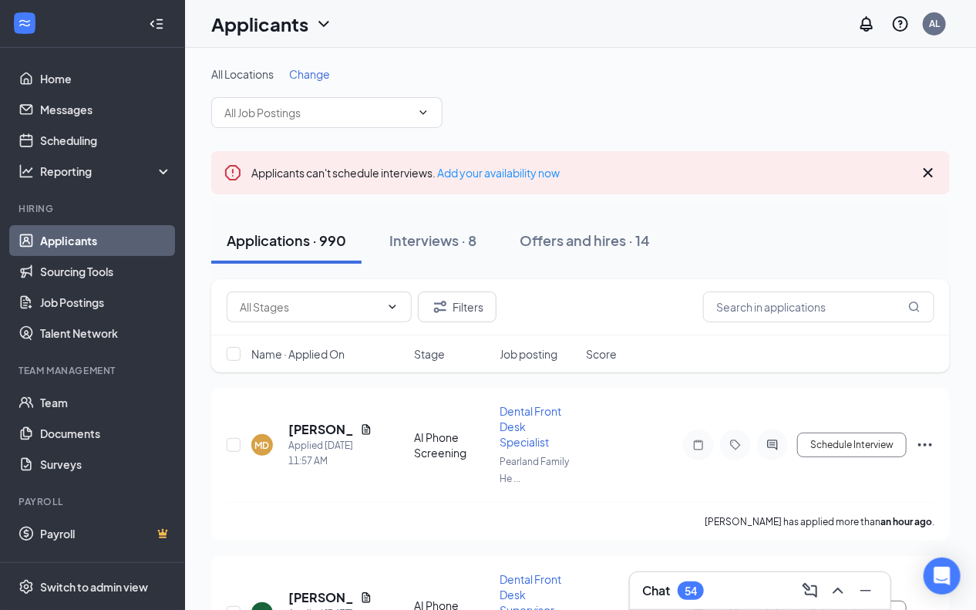
click at [321, 76] on span "Change" at bounding box center [309, 74] width 41 height 14
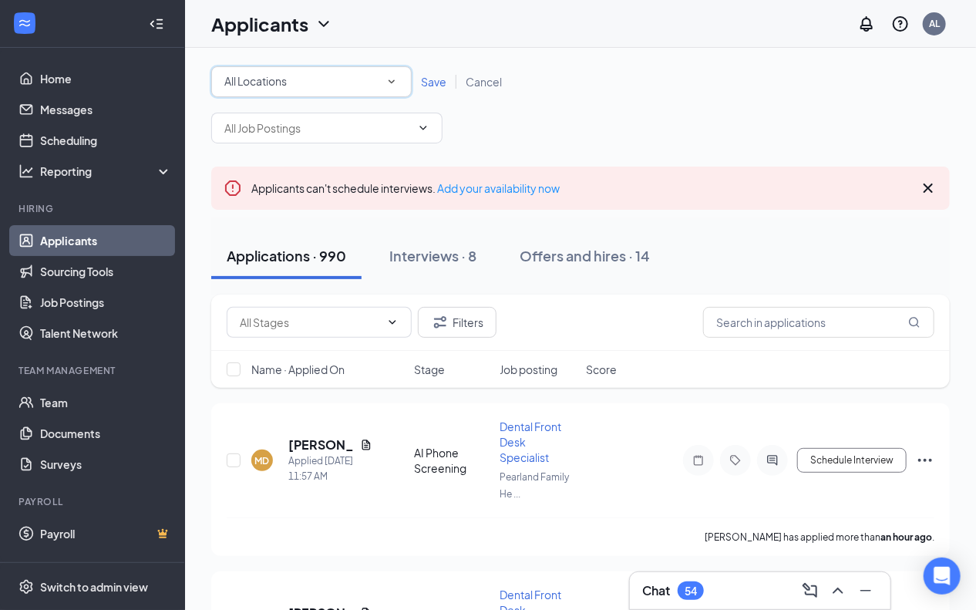
click at [379, 79] on div "All Locations" at bounding box center [311, 81] width 174 height 18
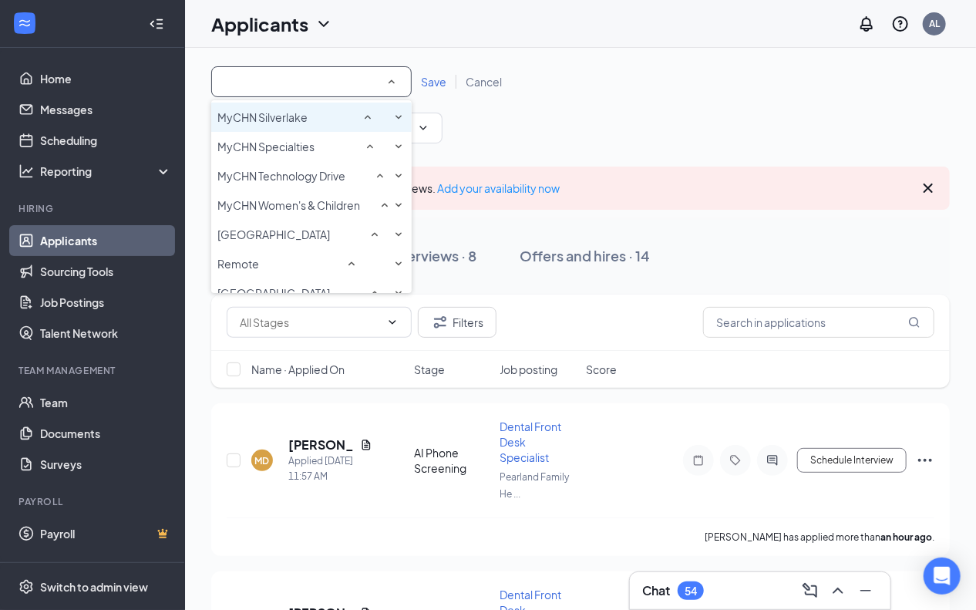
scroll to position [385, 0]
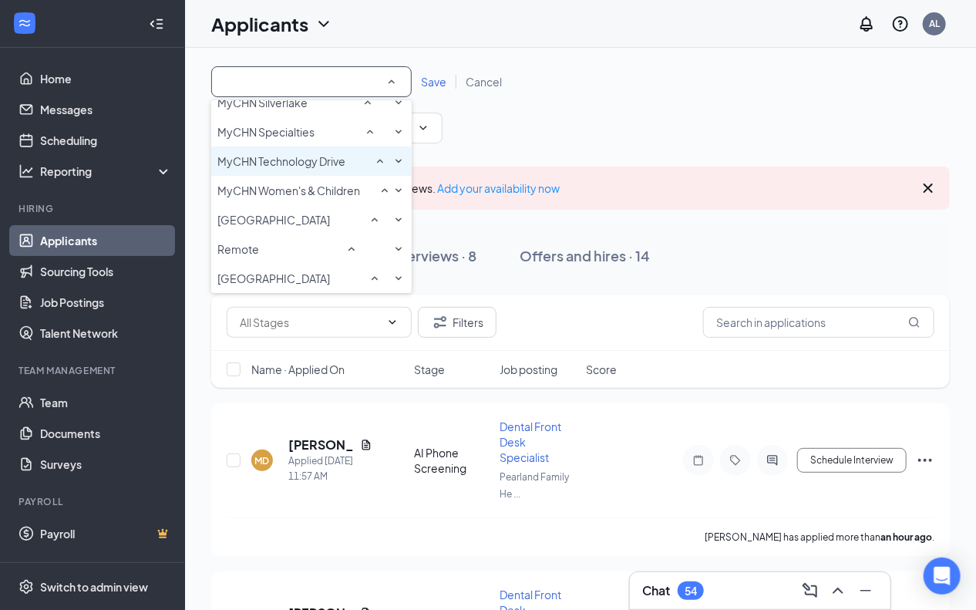
click at [318, 168] on span "MyCHN Technology Drive" at bounding box center [281, 161] width 128 height 14
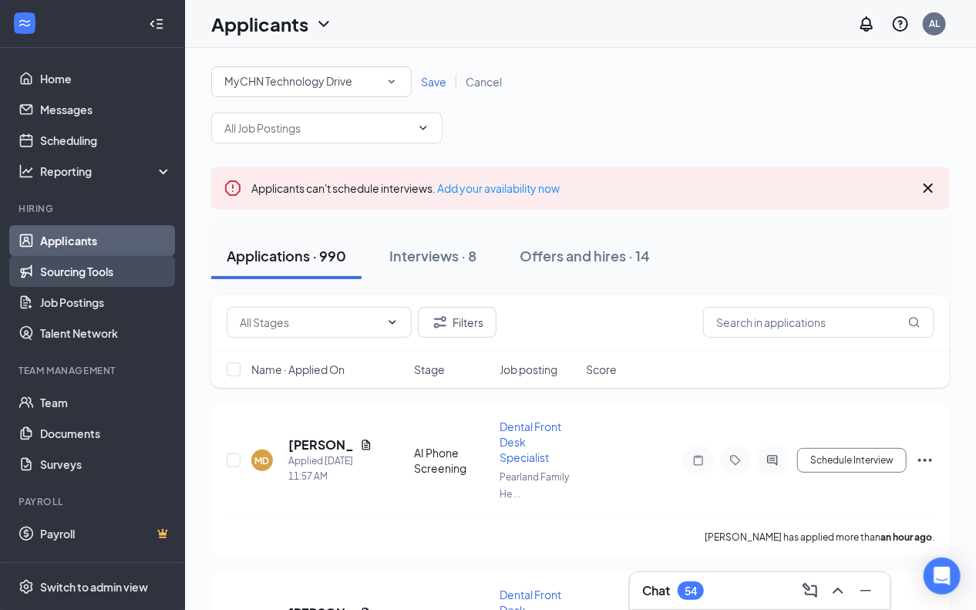
drag, startPoint x: 436, startPoint y: 82, endPoint x: 105, endPoint y: 280, distance: 385.6
click at [435, 81] on span "Save" at bounding box center [433, 82] width 25 height 14
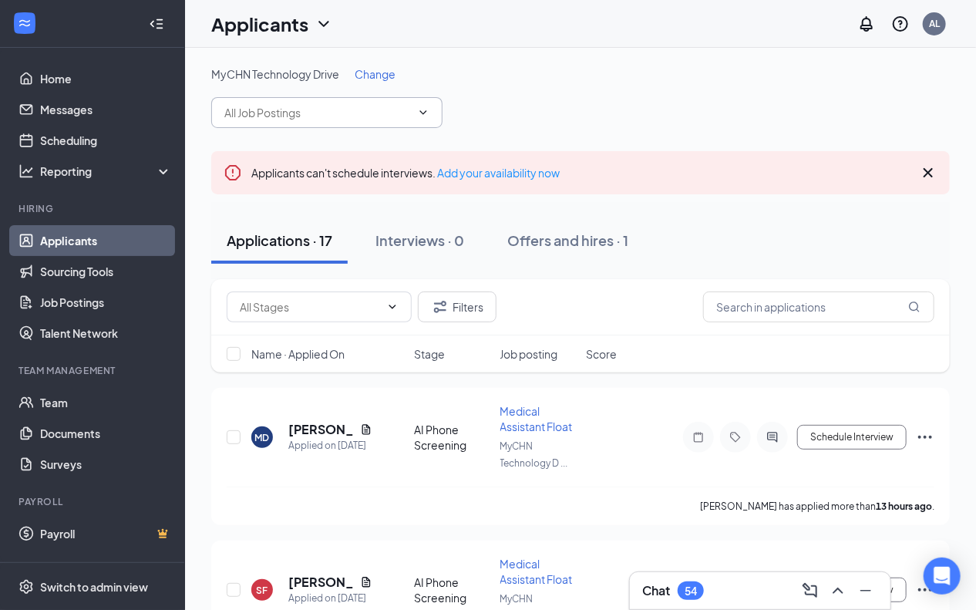
click at [431, 106] on span at bounding box center [326, 112] width 231 height 31
click at [303, 118] on input "text" at bounding box center [317, 112] width 186 height 17
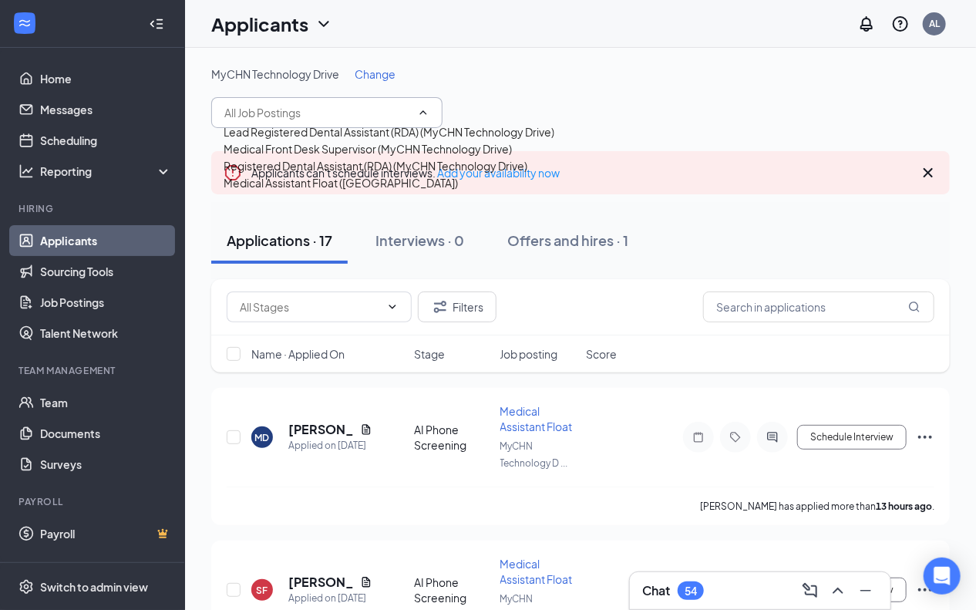
click at [300, 140] on div "Lead Registered Dental Assistant (RDA) (MyCHN Technology Drive)" at bounding box center [388, 131] width 331 height 17
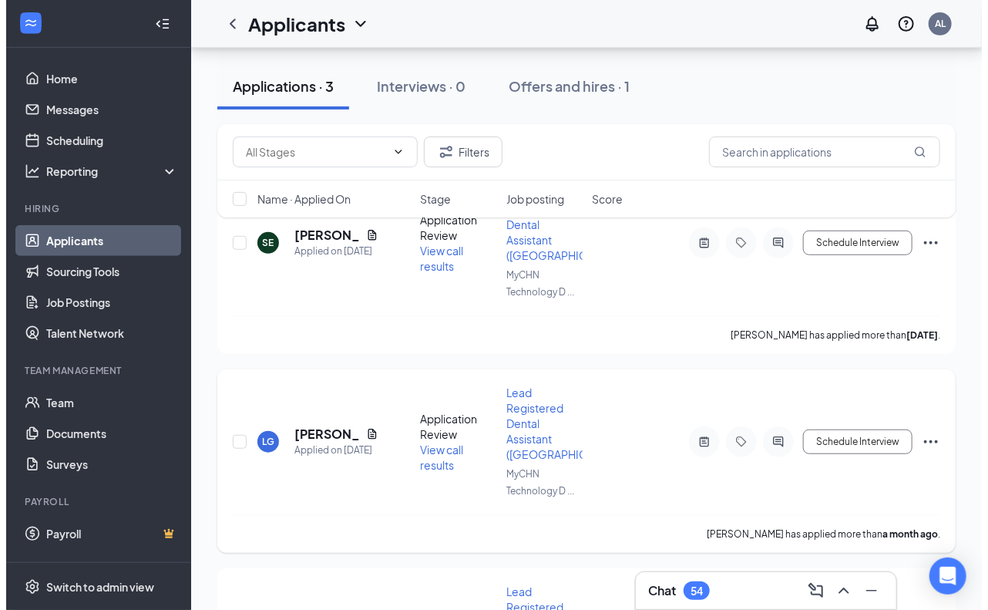
scroll to position [361, 0]
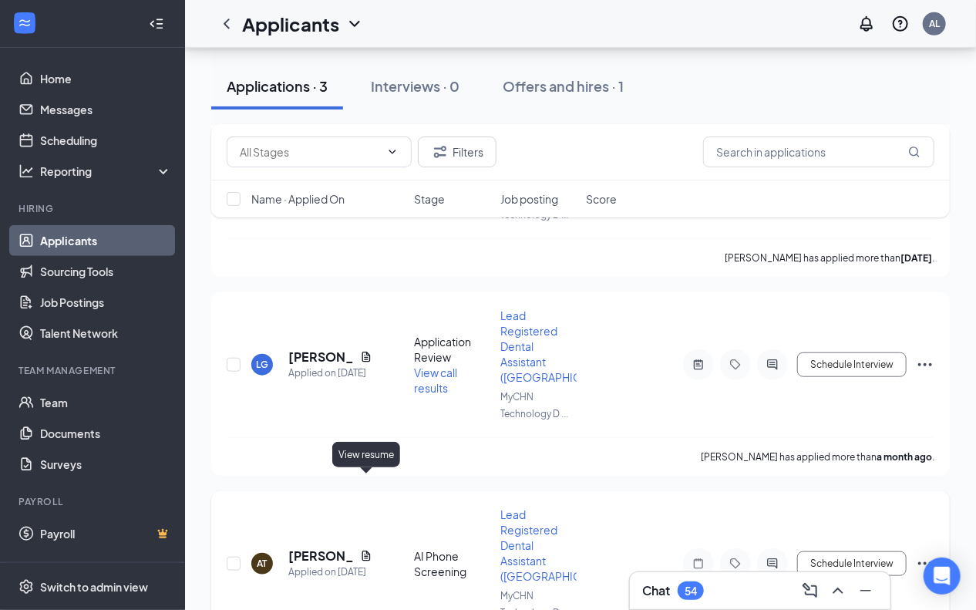
click at [367, 549] on icon "Document" at bounding box center [366, 555] width 12 height 12
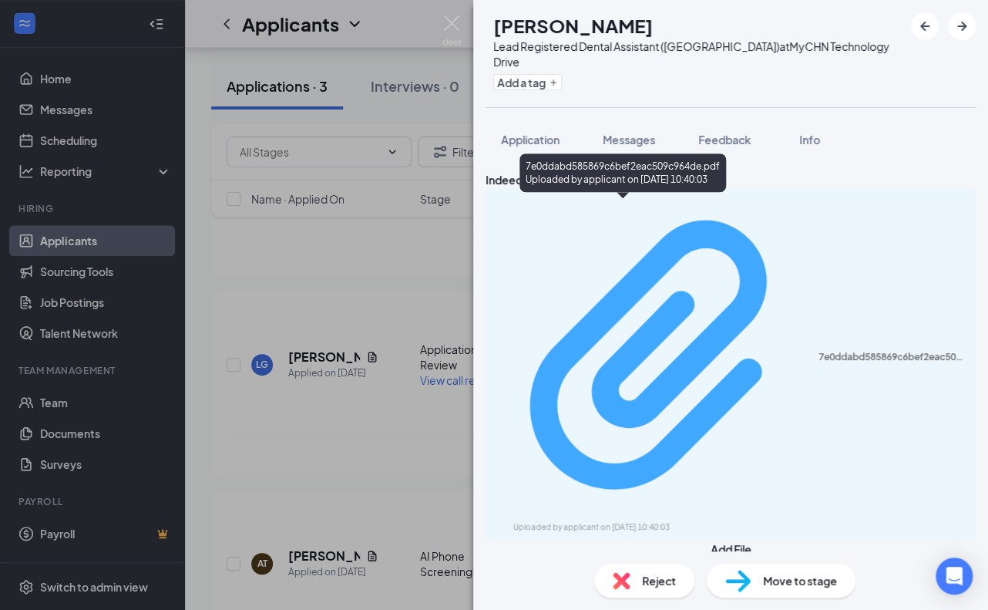
click at [818, 351] on div "7e0ddabd585869c6bef2eac509c964de.pdf" at bounding box center [892, 357] width 148 height 12
